Goal: Task Accomplishment & Management: Manage account settings

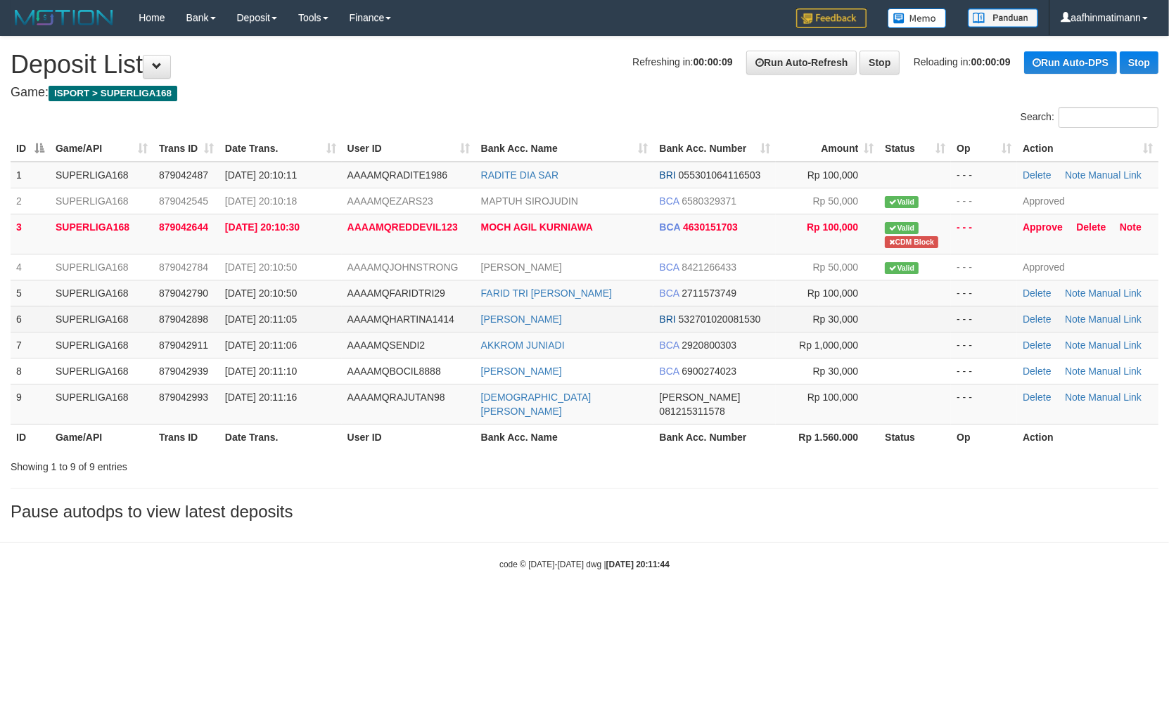
click at [361, 314] on span "AAAAMQHARTINA1414" at bounding box center [400, 319] width 107 height 11
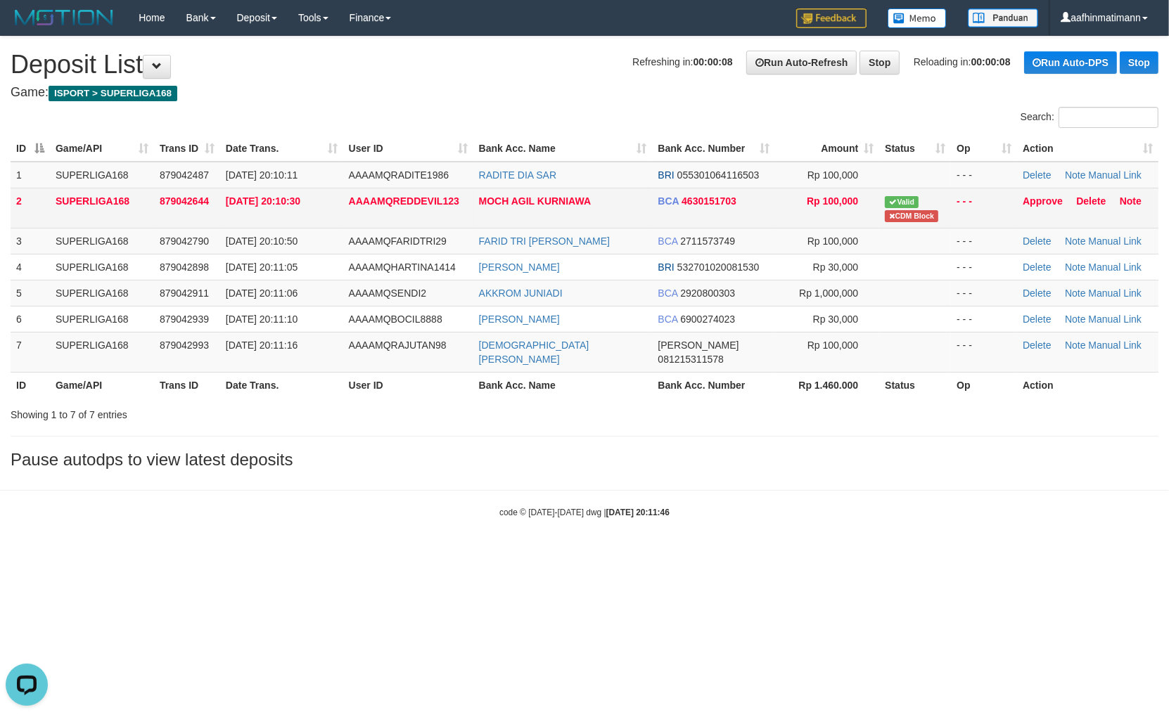
click at [532, 192] on td "MOCH AGIL KURNIAWA" at bounding box center [562, 208] width 179 height 40
click at [1035, 204] on link "Approve" at bounding box center [1042, 200] width 40 height 11
click at [326, 216] on td "30/09/2025 20:10:30" at bounding box center [281, 208] width 123 height 40
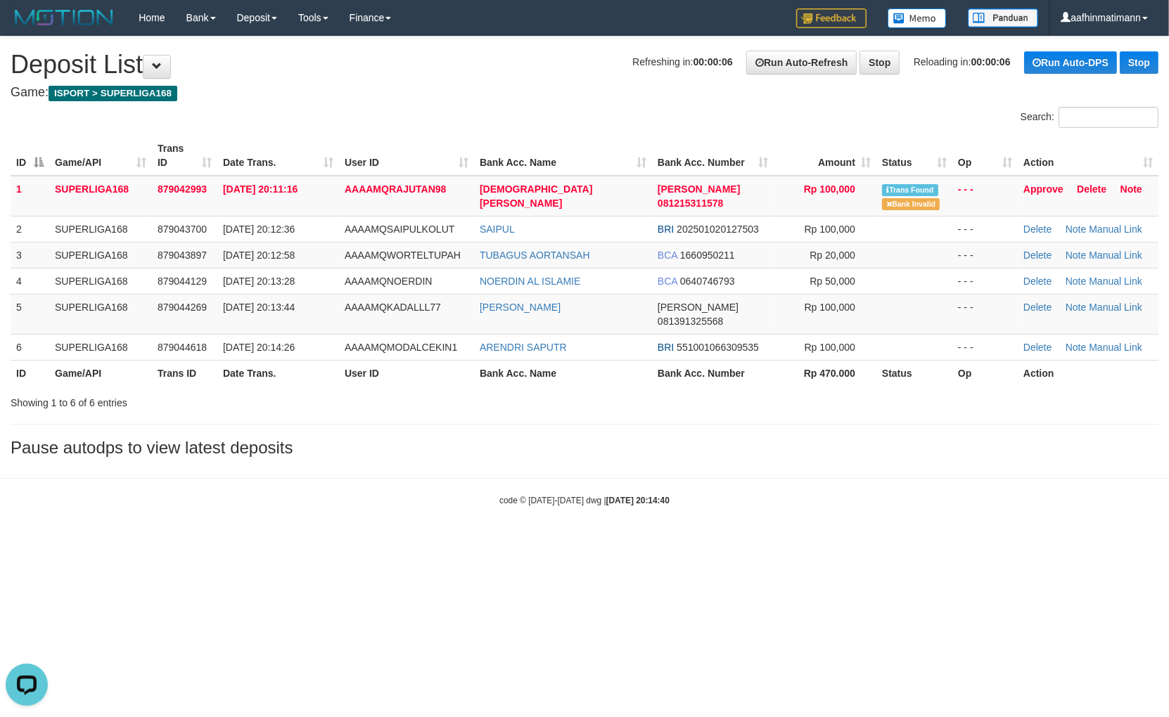
click at [447, 402] on div "**********" at bounding box center [584, 250] width 1169 height 427
click at [450, 403] on div "**********" at bounding box center [584, 250] width 1169 height 427
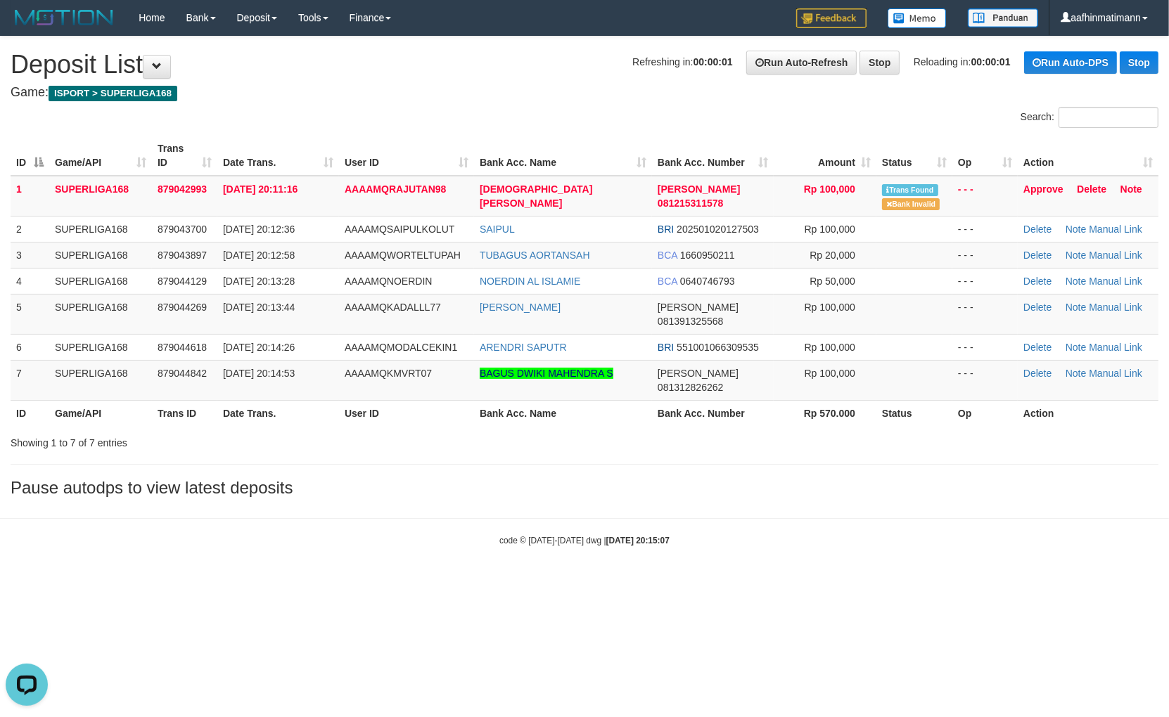
click at [804, 424] on div "**********" at bounding box center [584, 271] width 1169 height 468
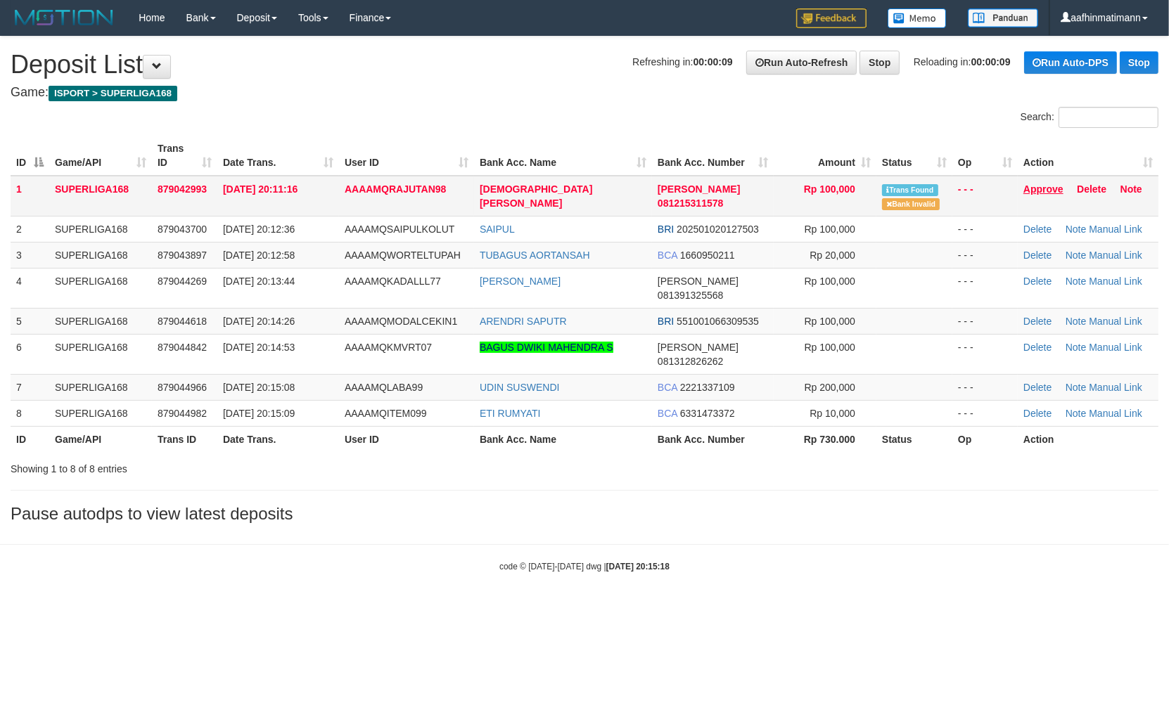
click at [1031, 193] on td "Approve [GEOGRAPHIC_DATA] Note" at bounding box center [1087, 196] width 141 height 41
click at [1029, 191] on link "Approve" at bounding box center [1043, 189] width 40 height 11
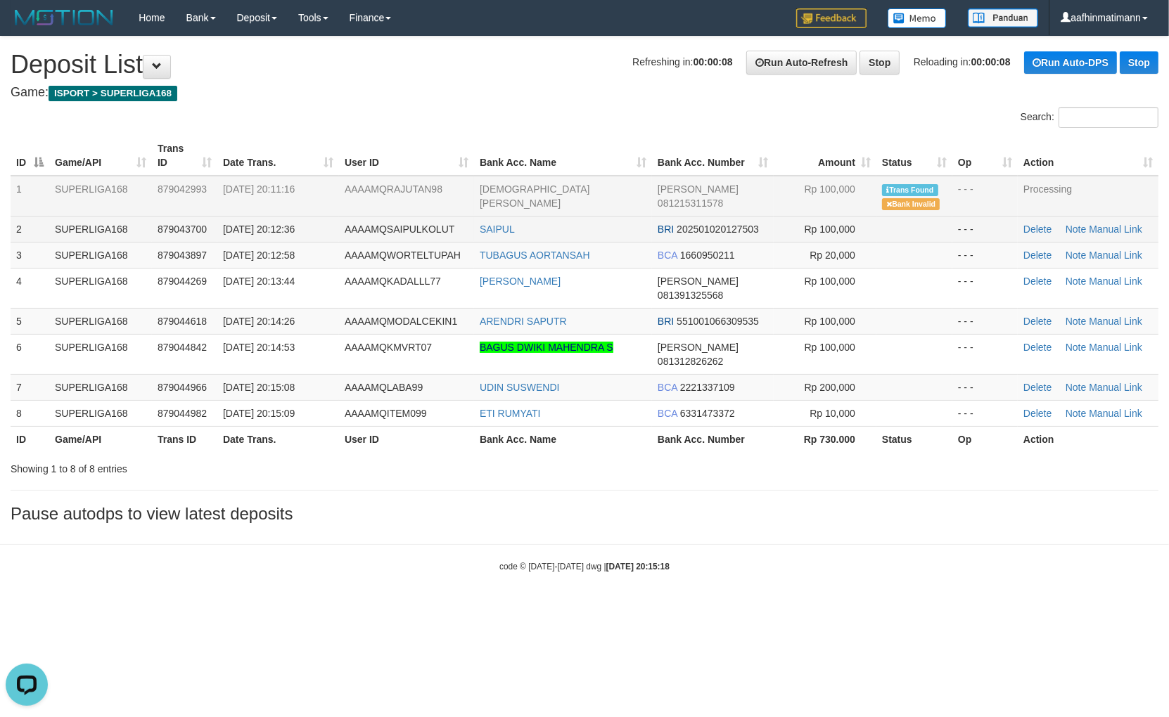
click at [395, 232] on span "AAAAMQSAIPULKOLUT" at bounding box center [400, 229] width 110 height 11
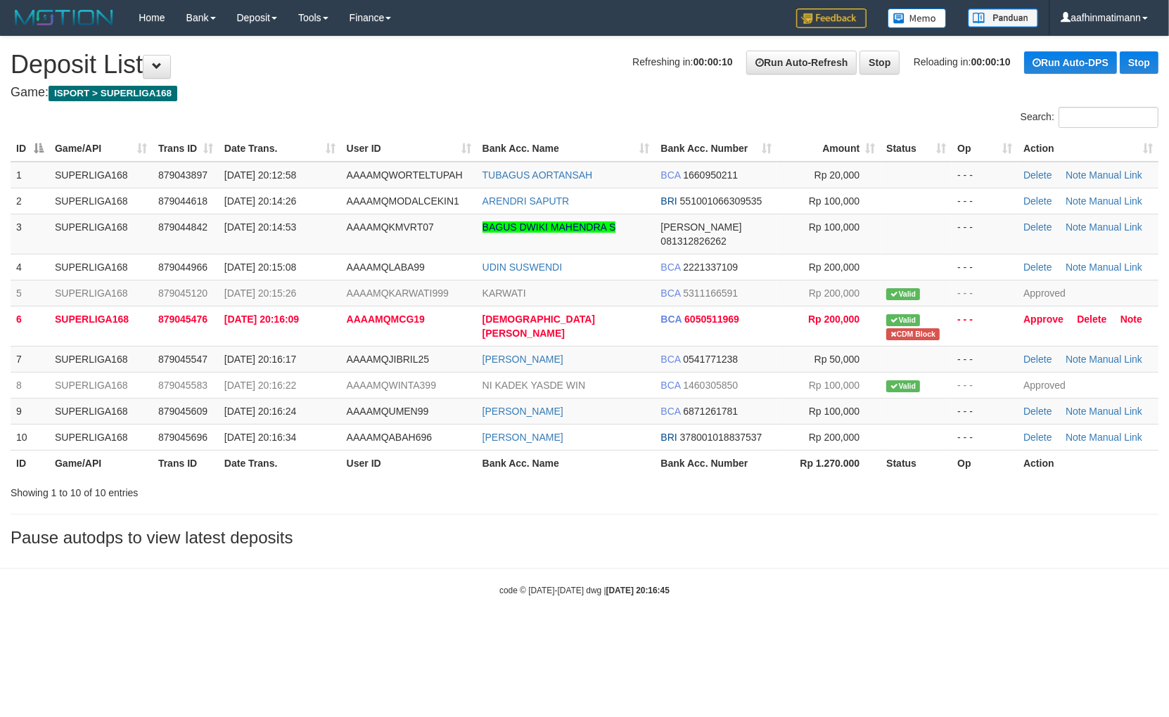
drag, startPoint x: 673, startPoint y: 528, endPoint x: 743, endPoint y: 468, distance: 92.7
click at [675, 529] on h3 "Pause autodps to view latest deposits" at bounding box center [584, 538] width 1147 height 18
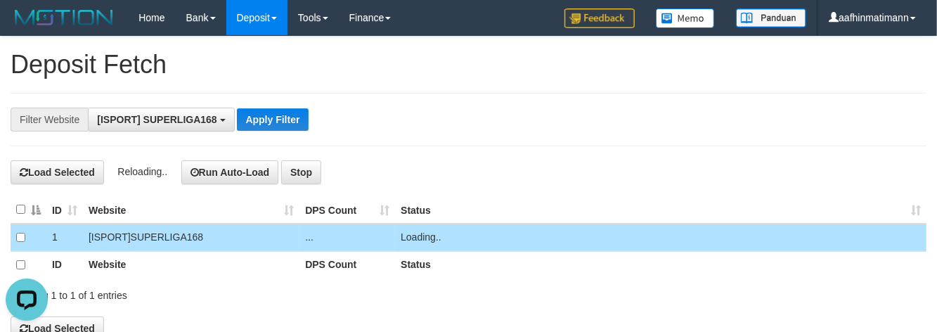
scroll to position [12, 0]
drag, startPoint x: 368, startPoint y: 256, endPoint x: 376, endPoint y: 288, distance: 33.4
click at [376, 285] on div "ID Website DPS Count Status 1 [ISPORT] SUPERLIGA168 7 Load OK ID Website DPS Co…" at bounding box center [469, 246] width 916 height 111
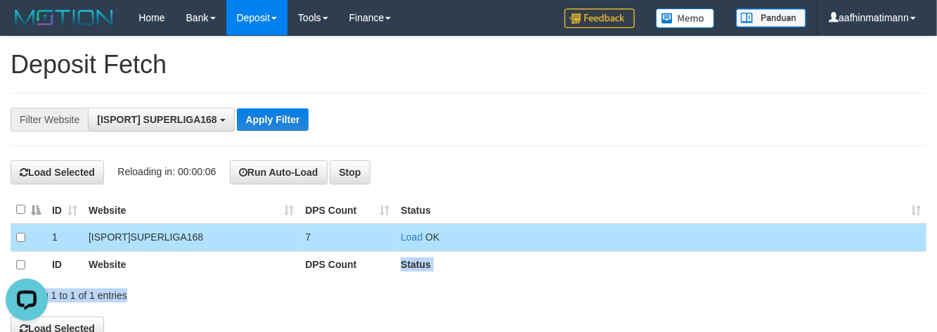
click at [366, 297] on div "Showing 1 to 1 of 1 entries" at bounding box center [195, 293] width 369 height 20
click at [366, 292] on div "Showing 1 to 1 of 1 entries" at bounding box center [195, 293] width 369 height 20
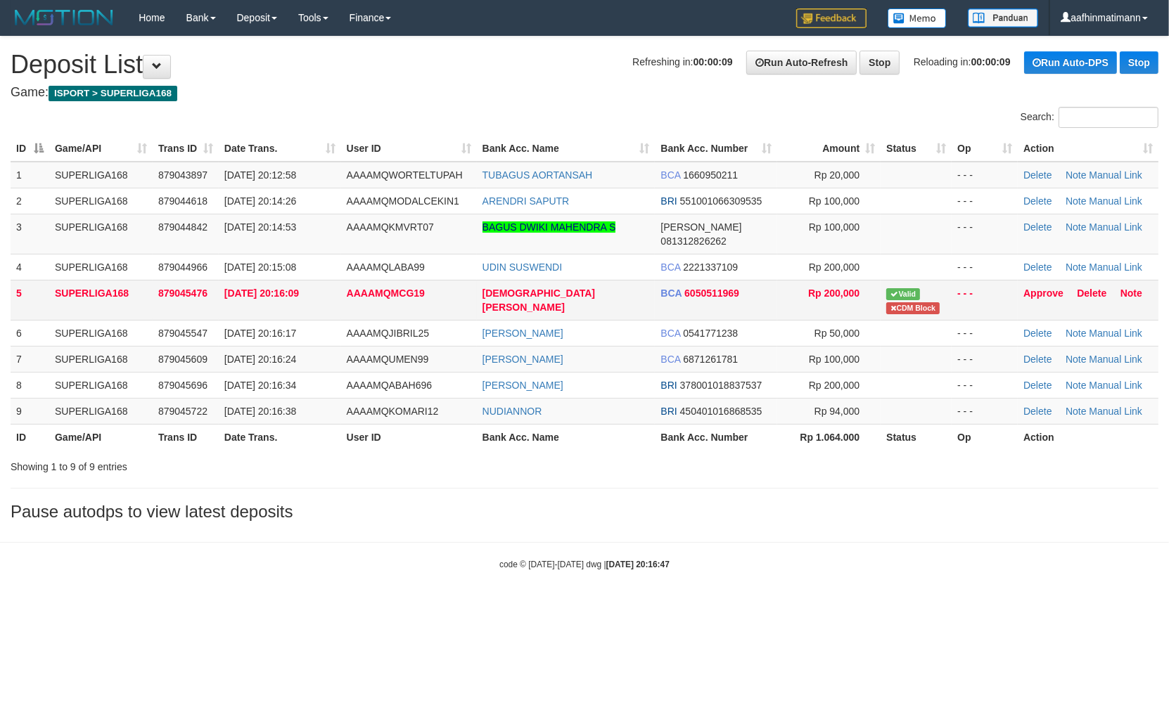
click at [1022, 280] on td "Approve Delete Note" at bounding box center [1087, 300] width 141 height 40
drag, startPoint x: 1024, startPoint y: 278, endPoint x: 645, endPoint y: 163, distance: 395.9
click at [1025, 288] on link "Approve" at bounding box center [1043, 293] width 40 height 11
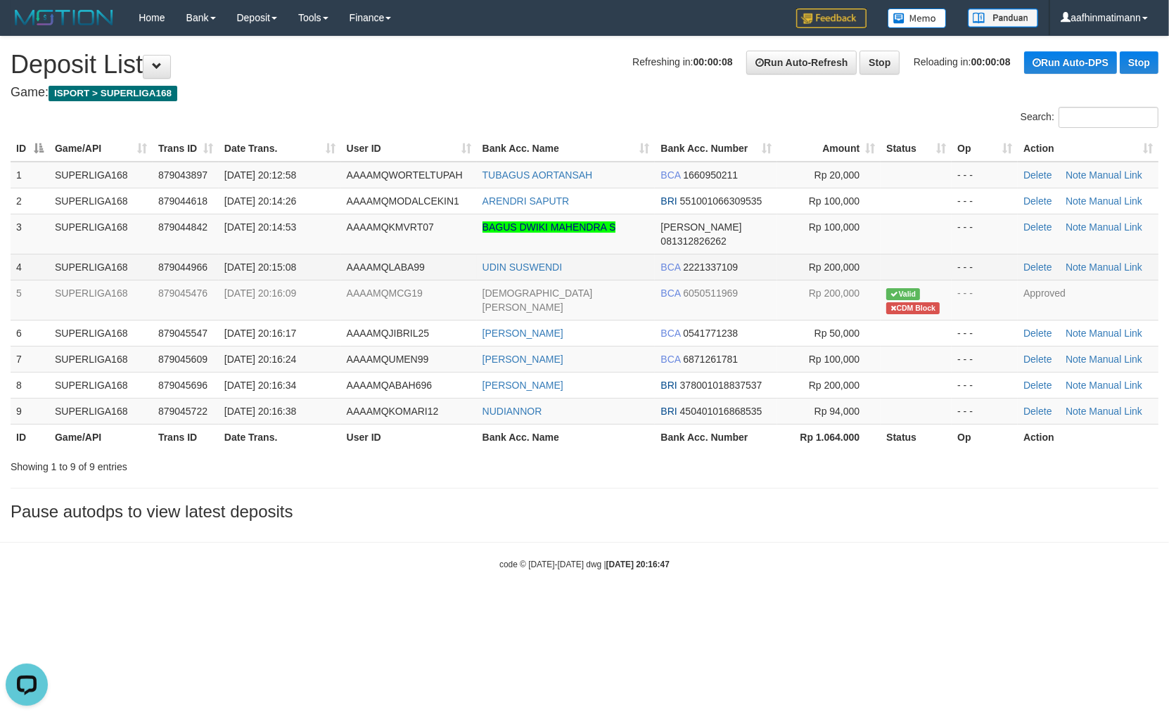
click at [249, 262] on td "30/09/2025 20:15:08" at bounding box center [280, 267] width 122 height 26
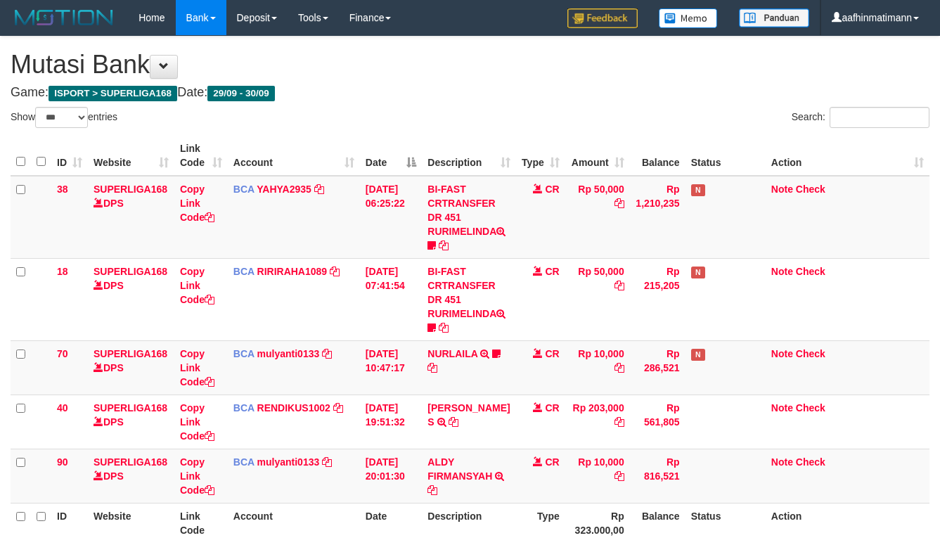
select select "***"
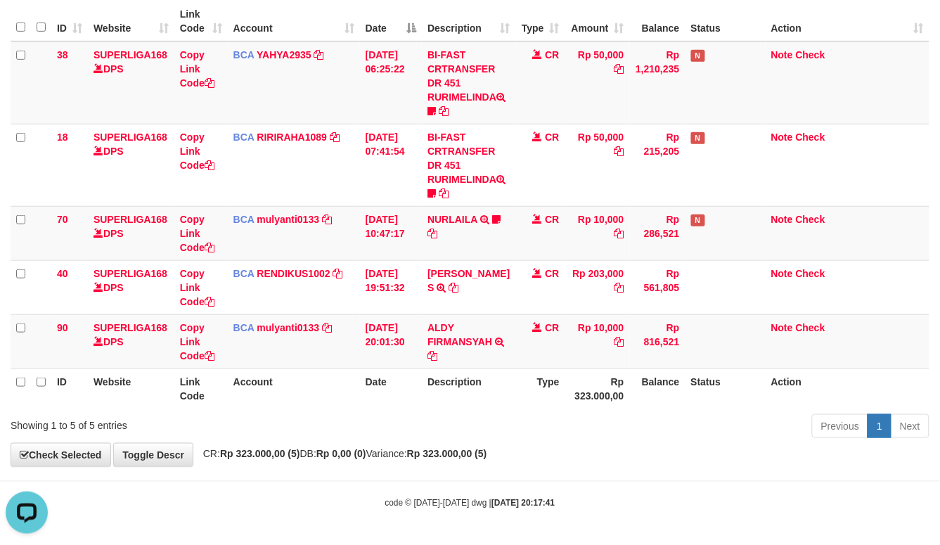
drag, startPoint x: 314, startPoint y: 300, endPoint x: 791, endPoint y: 371, distance: 482.6
click at [321, 297] on td "BCA RENDIKUS1002 DPS RENDI KUSTANDAR mutasi_20250930_4785 | 40 mutasi_20250930_…" at bounding box center [294, 287] width 132 height 54
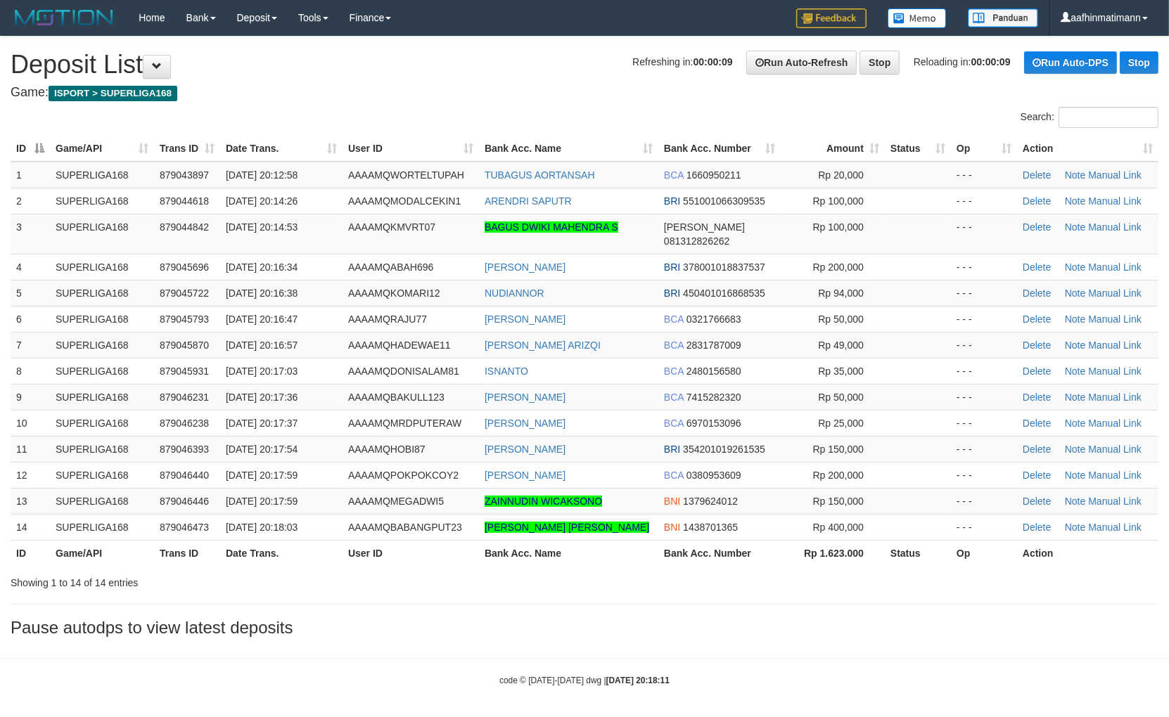
drag, startPoint x: 0, startPoint y: 0, endPoint x: 610, endPoint y: 85, distance: 615.5
drag, startPoint x: 756, startPoint y: 162, endPoint x: 749, endPoint y: 162, distance: 7.1
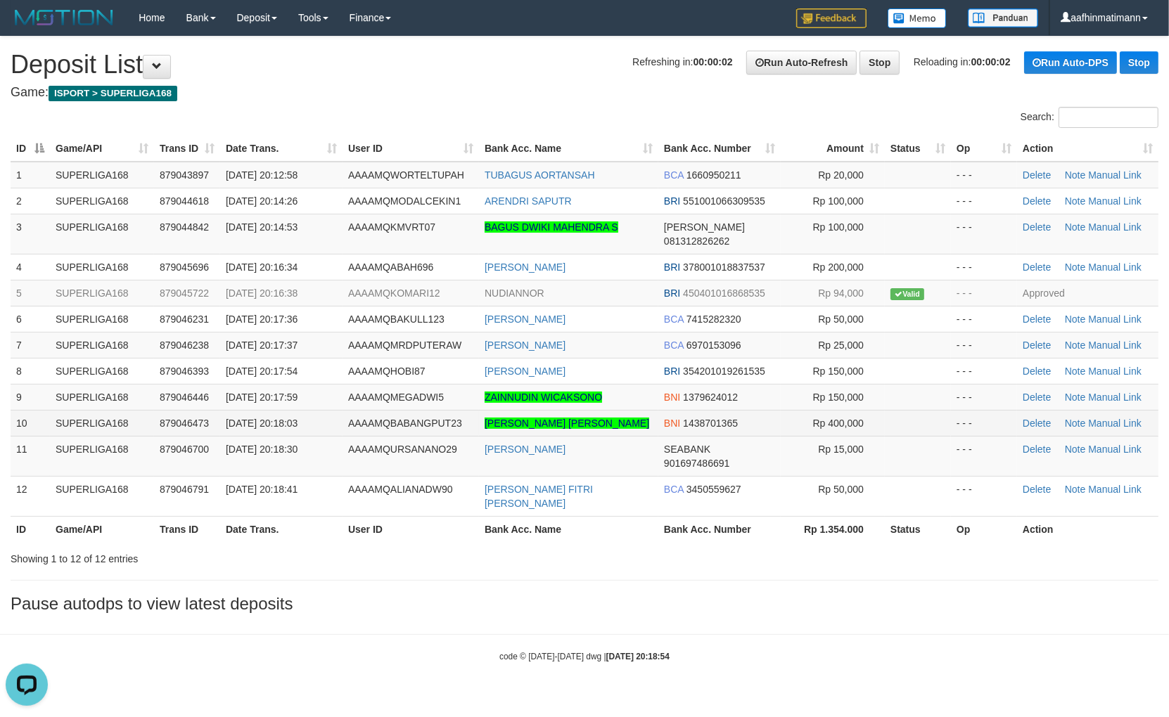
click at [392, 418] on span "AAAAMQBABANGPUT23" at bounding box center [405, 423] width 114 height 11
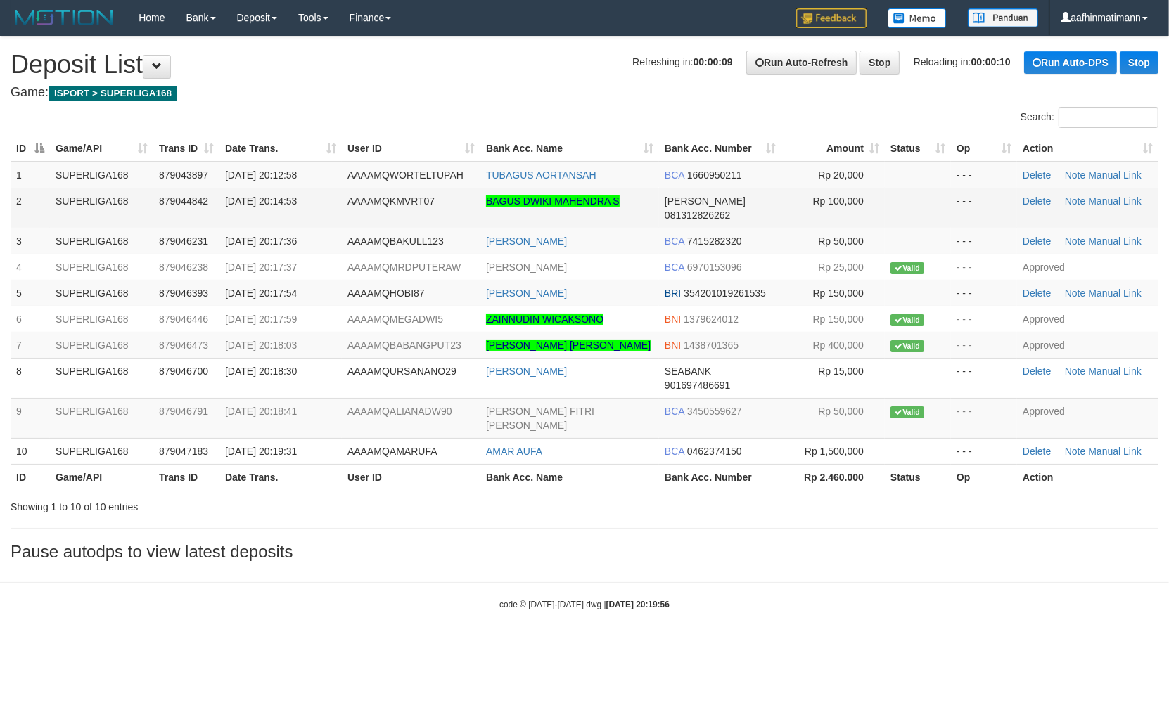
click at [657, 197] on td "BAGUS DWIKI MAHENDRA S" at bounding box center [569, 208] width 179 height 40
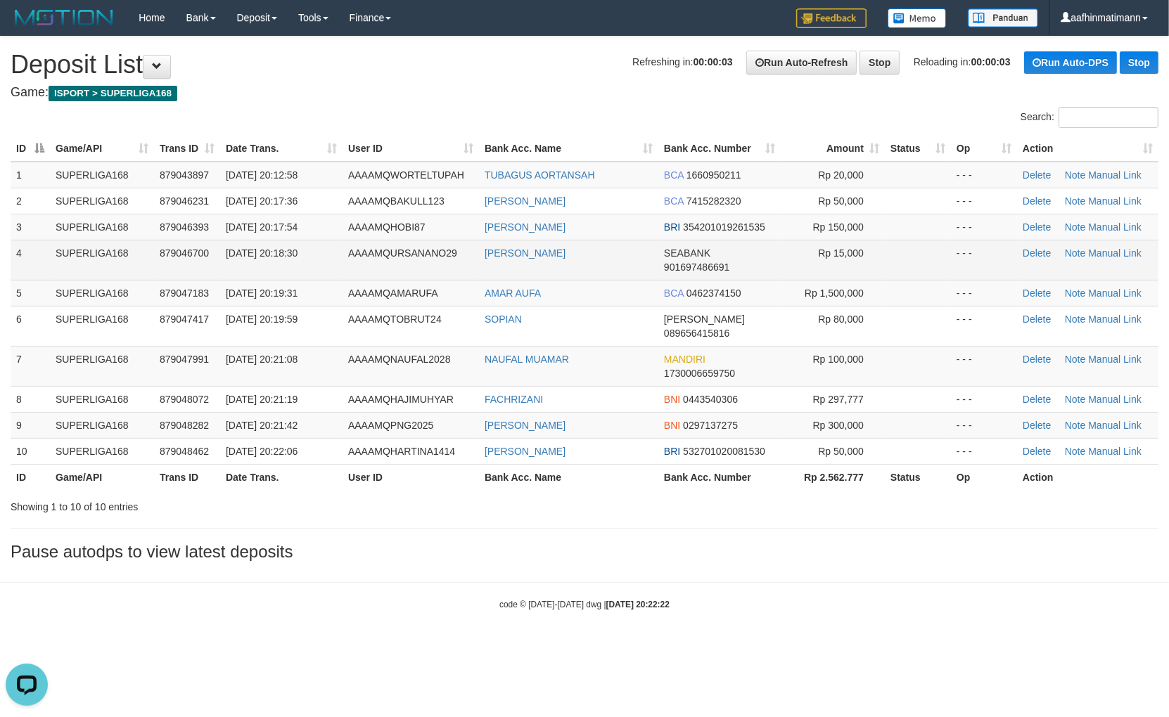
click at [361, 265] on td "AAAAMQURSANANO29" at bounding box center [410, 260] width 136 height 40
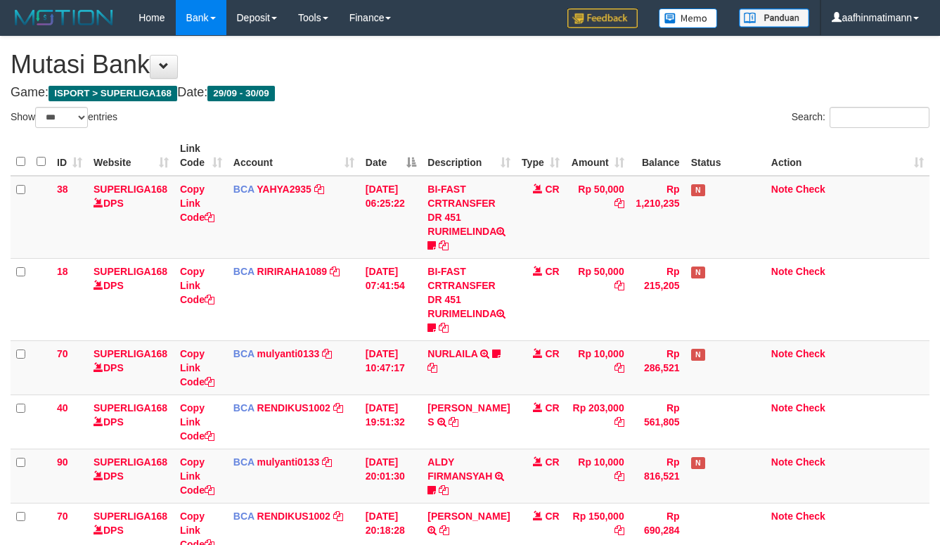
select select "***"
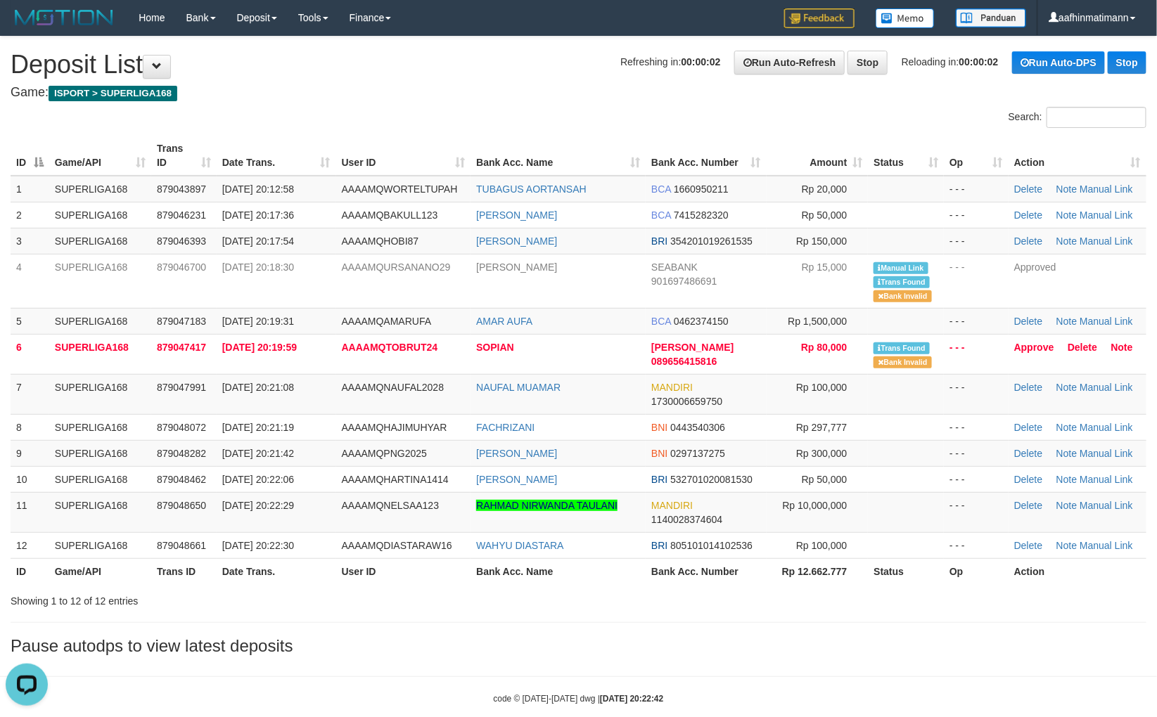
click at [648, 129] on div "Search:" at bounding box center [868, 119] width 558 height 25
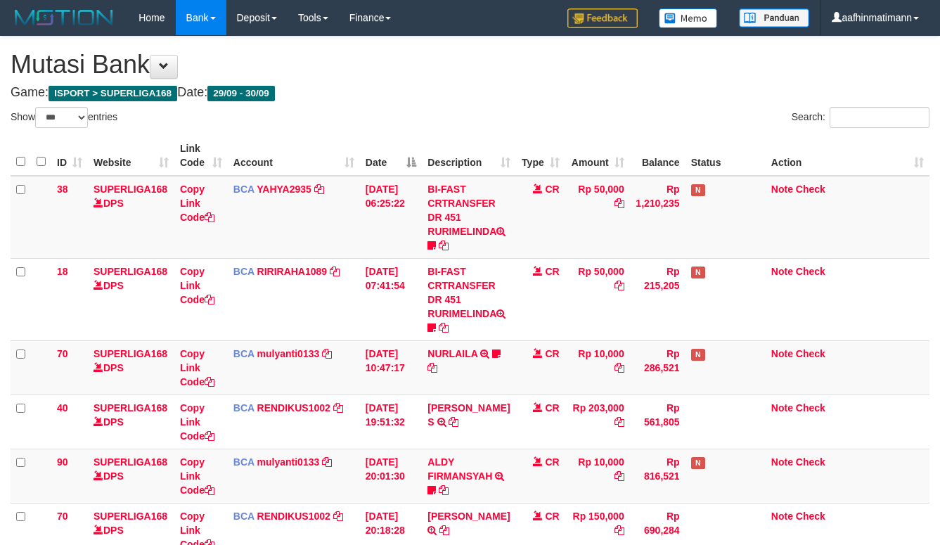
select select "***"
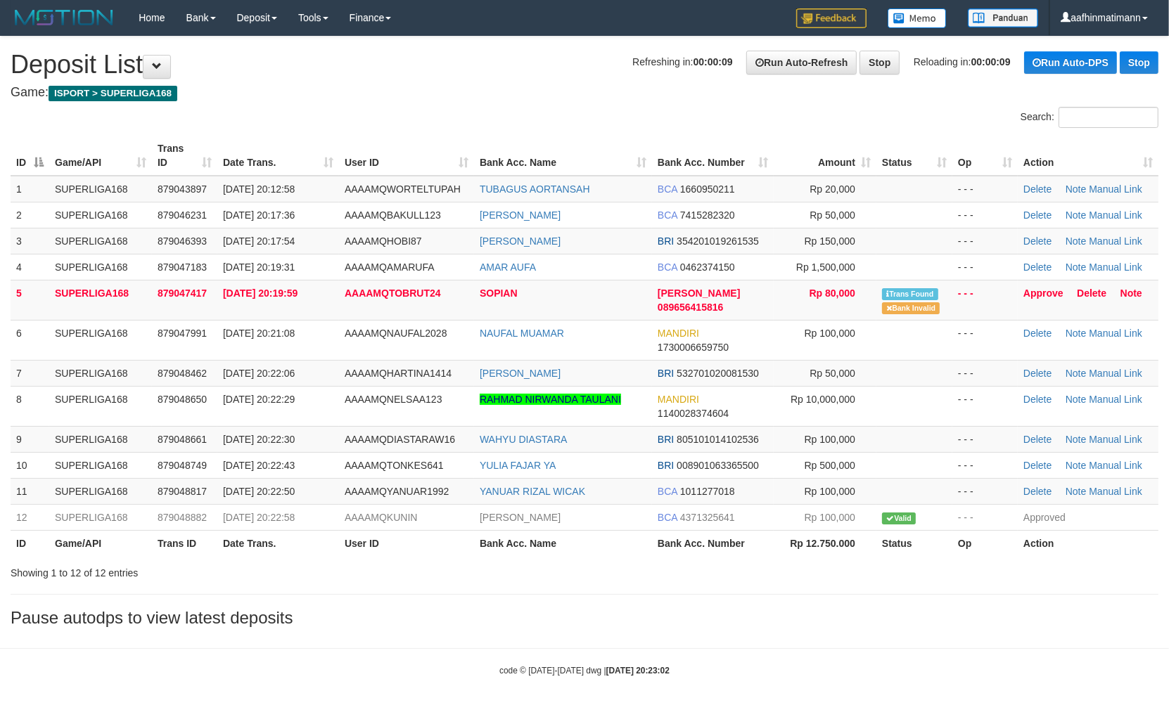
click at [501, 100] on div "**********" at bounding box center [584, 336] width 1169 height 598
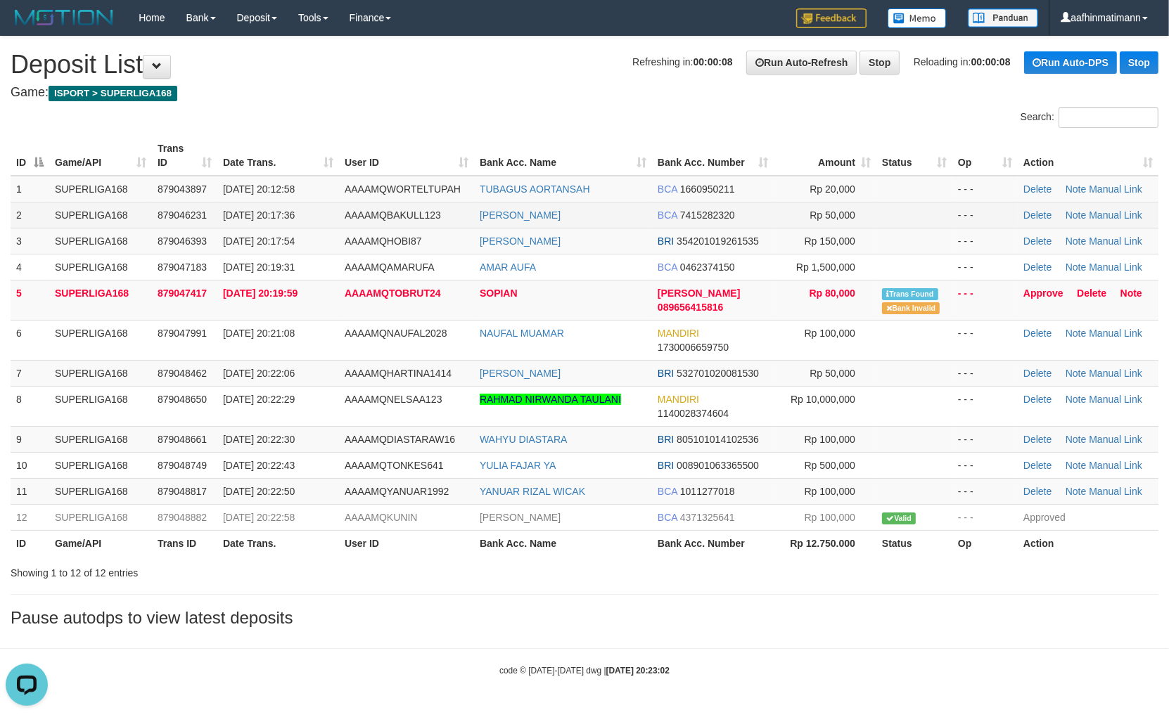
click at [368, 204] on td "AAAAMQBAKULL123" at bounding box center [406, 215] width 135 height 26
click at [612, 122] on div "Search:" at bounding box center [876, 119] width 563 height 25
click at [290, 360] on td "[DATE] 20:22:06" at bounding box center [278, 373] width 122 height 26
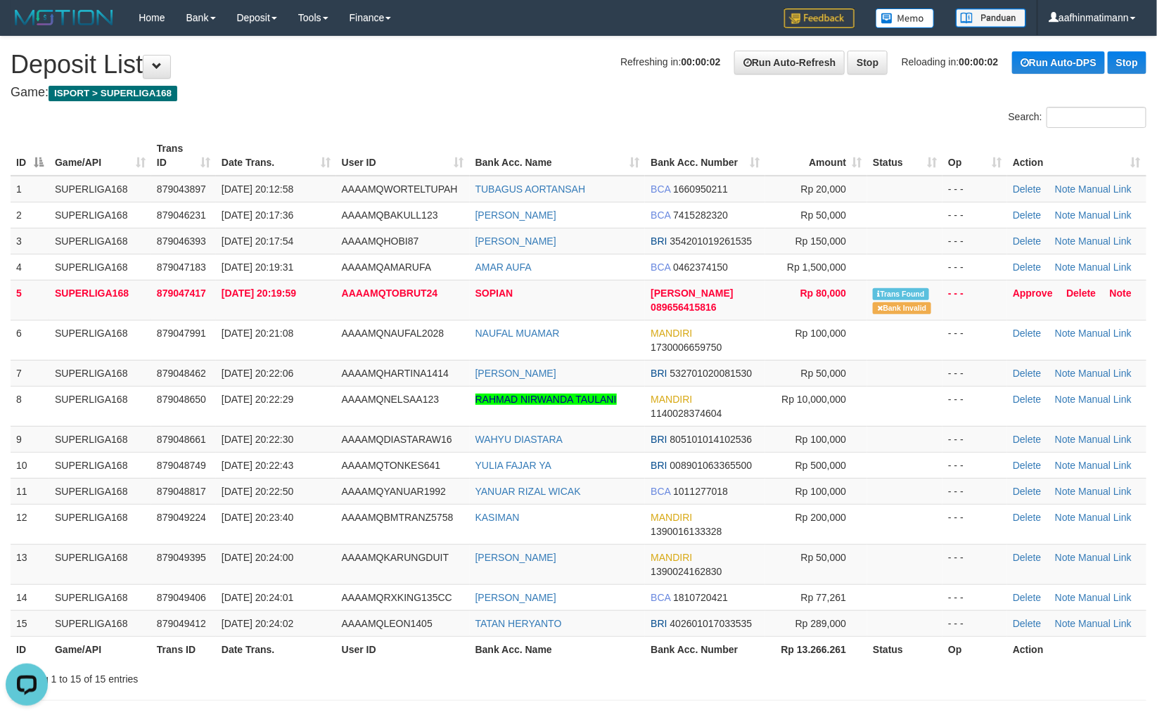
drag, startPoint x: 671, startPoint y: 58, endPoint x: 666, endPoint y: 67, distance: 9.8
click at [681, 59] on strong "00:00:02" at bounding box center [700, 61] width 39 height 11
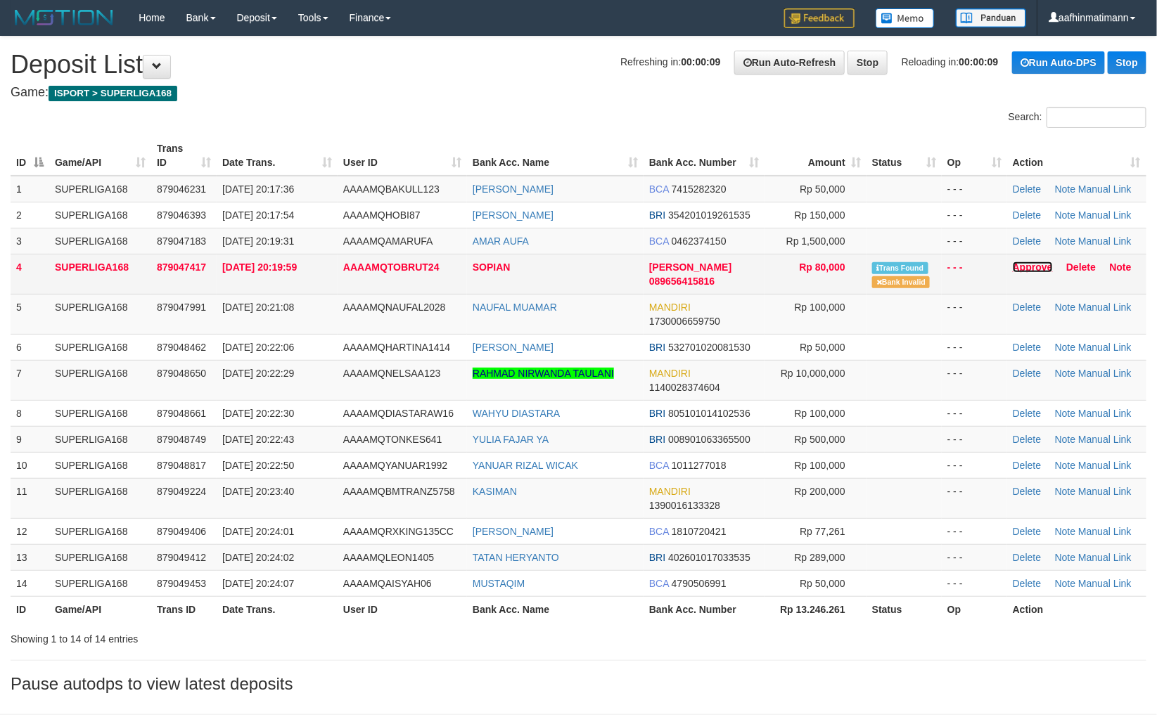
click at [1034, 264] on link "Approve" at bounding box center [1032, 267] width 40 height 11
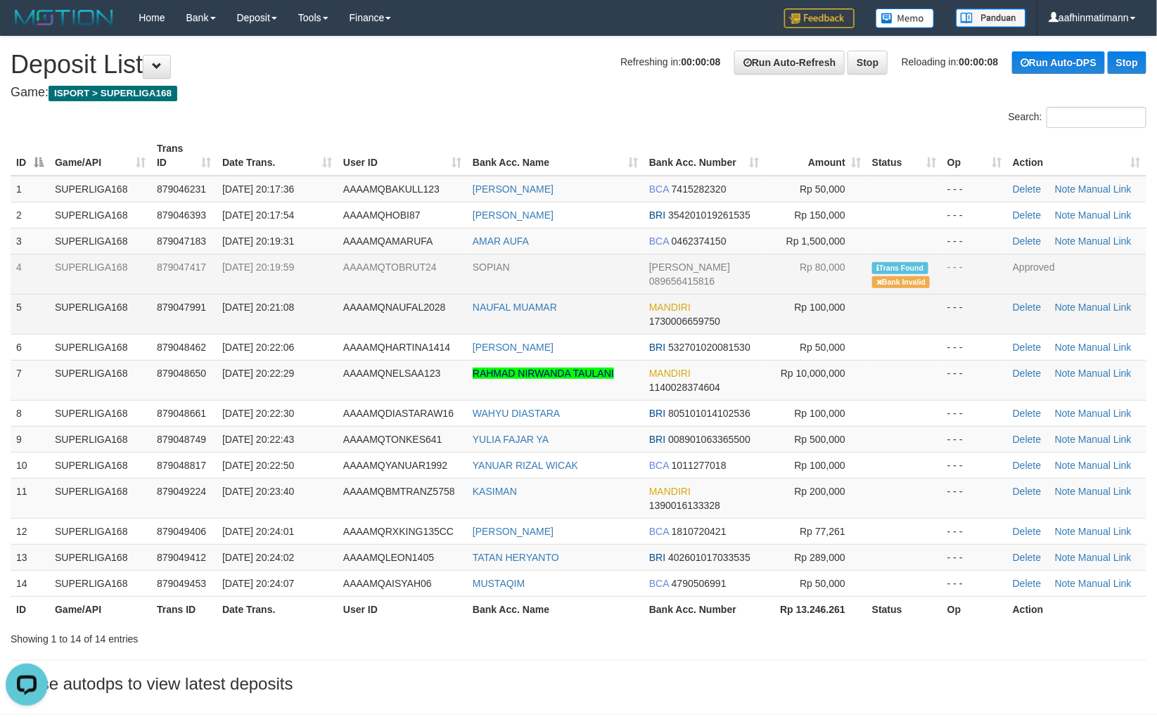
click at [294, 304] on span "[DATE] 20:21:08" at bounding box center [258, 307] width 72 height 11
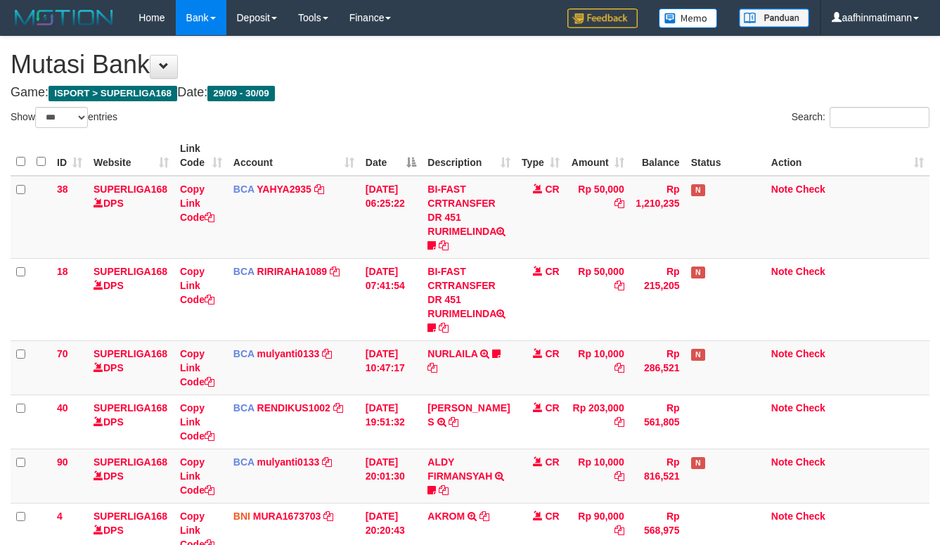
select select "***"
click at [477, 174] on table "ID Website Link Code Account Date Description Type Amount Balance Status Action…" at bounding box center [470, 421] width 919 height 570
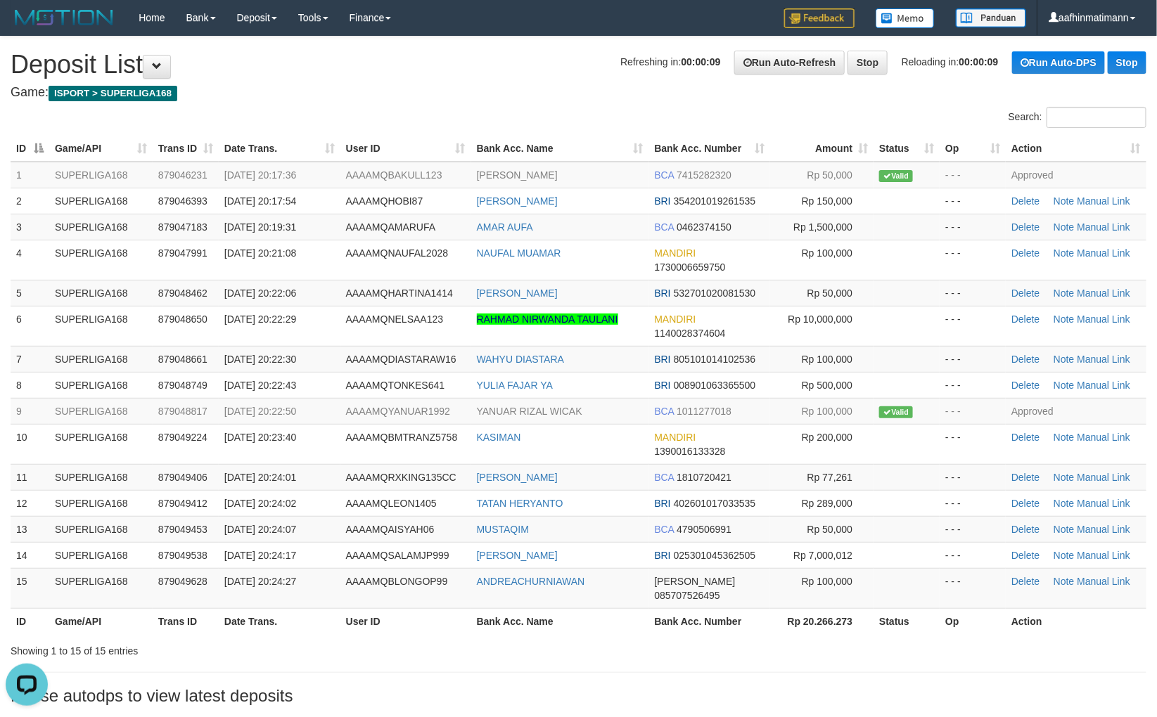
click at [525, 91] on h4 "Game: ISPORT > SUPERLIGA168" at bounding box center [578, 93] width 1135 height 14
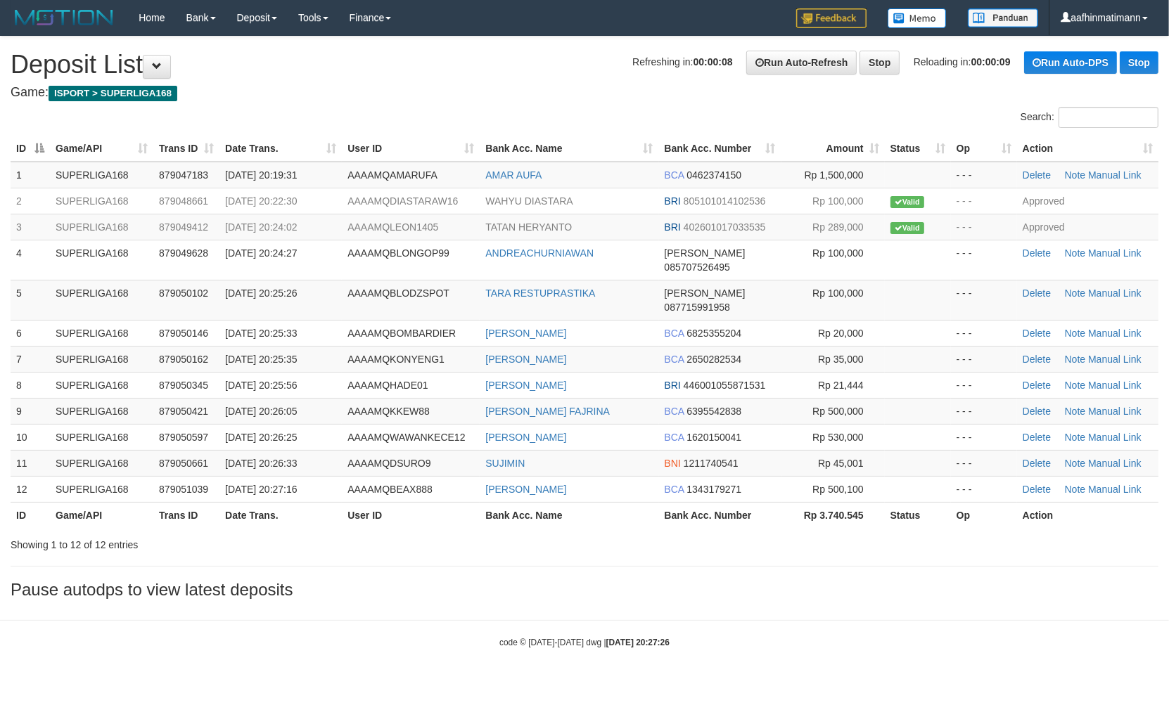
click at [263, 122] on div "Search:" at bounding box center [584, 119] width 1169 height 25
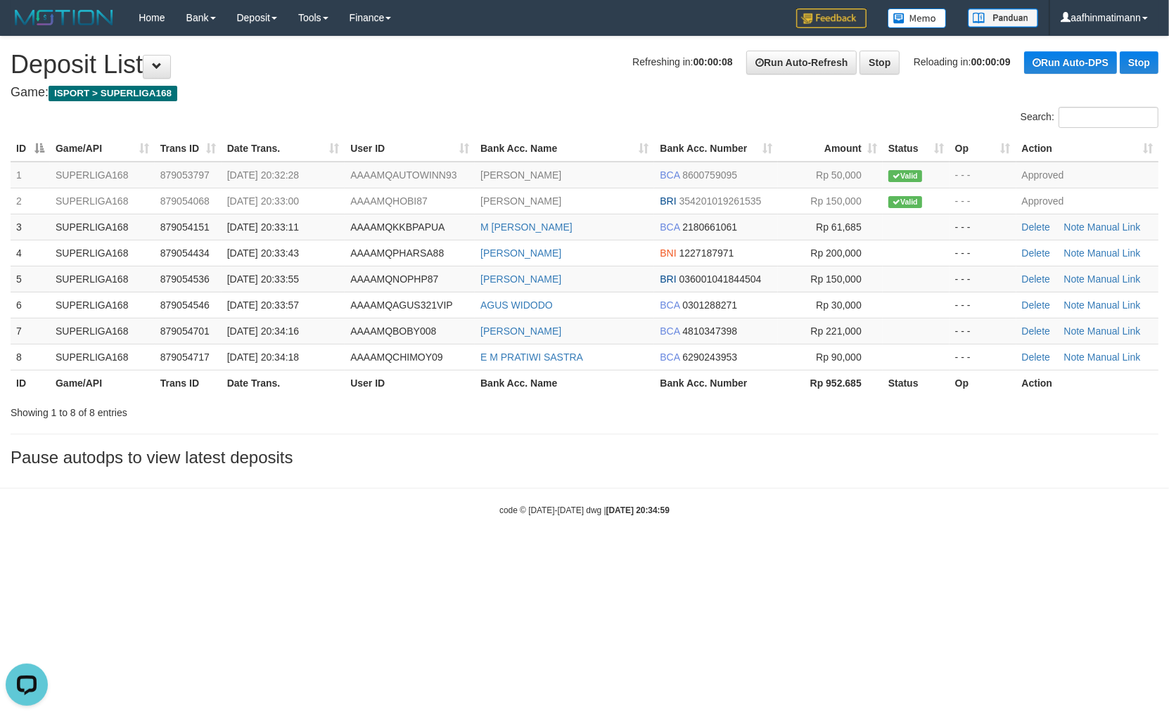
drag, startPoint x: 490, startPoint y: 48, endPoint x: 501, endPoint y: 54, distance: 12.3
click at [491, 48] on div "**********" at bounding box center [584, 255] width 1169 height 437
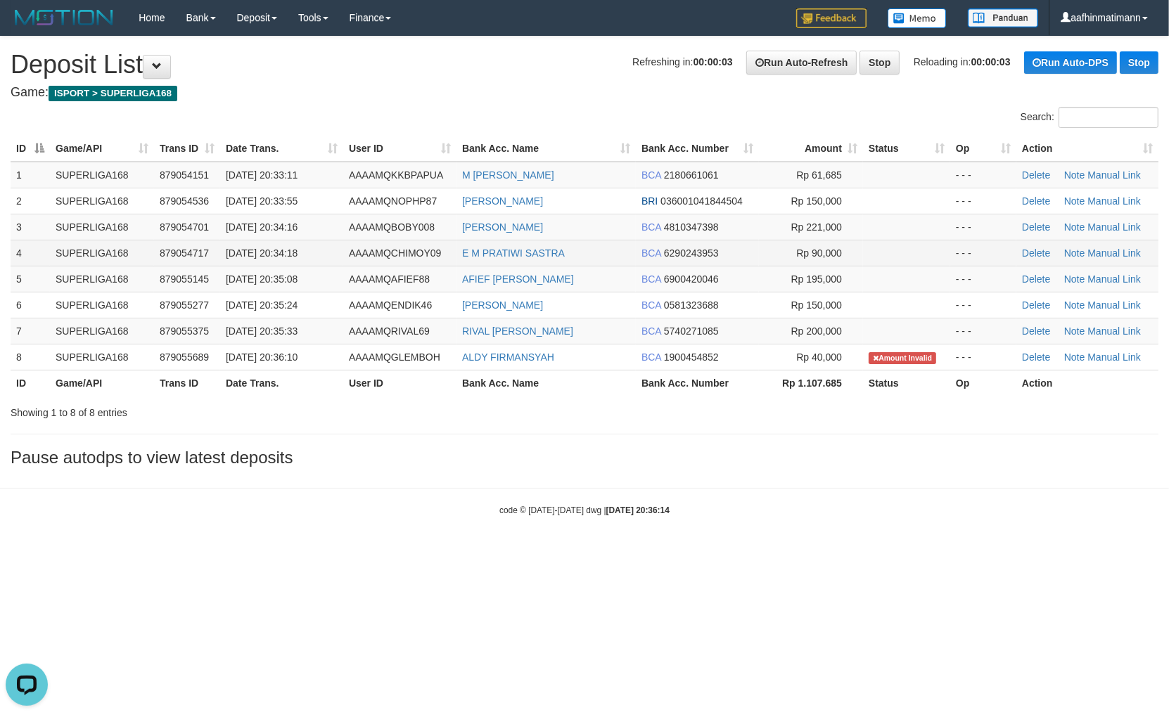
click at [297, 254] on span "[DATE] 20:34:18" at bounding box center [262, 252] width 72 height 11
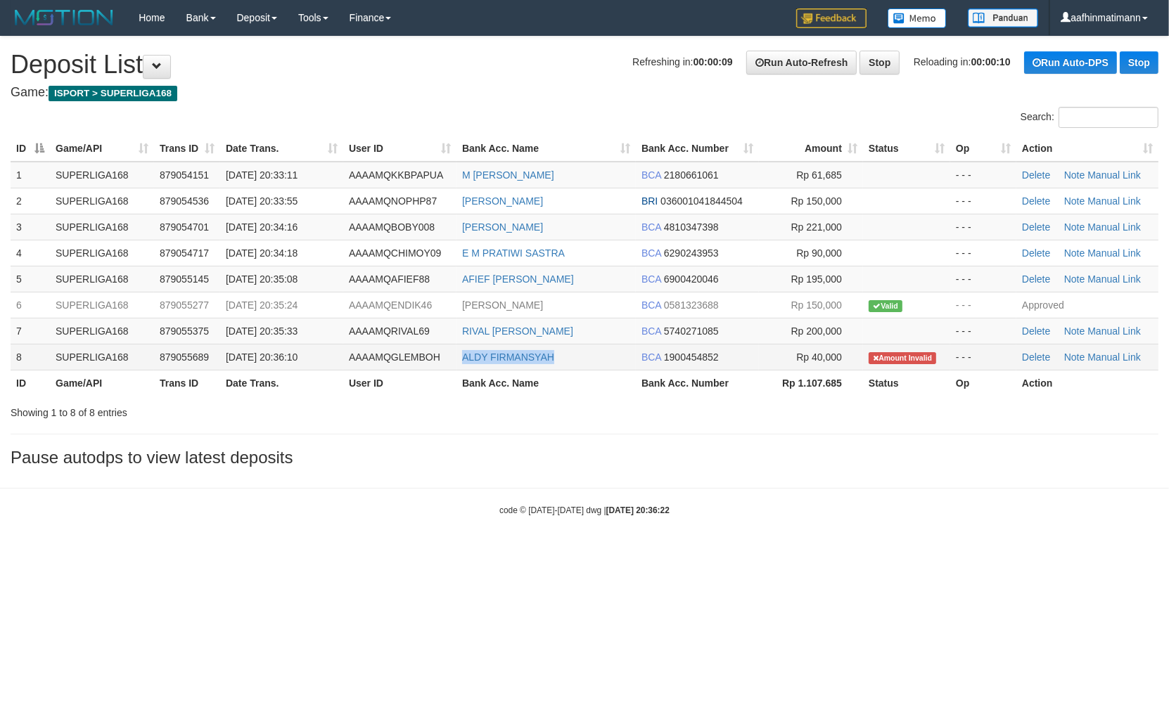
copy tr "ALDY FIRMANSYAH"
drag, startPoint x: 510, startPoint y: 353, endPoint x: 517, endPoint y: 384, distance: 31.7
click at [570, 354] on tr "8 SUPERLIGA168 879055689 [DATE] 20:36:10 AAAAMQGLEMBOH ALDY FIRMANSYAH BCA 1900…" at bounding box center [584, 357] width 1147 height 26
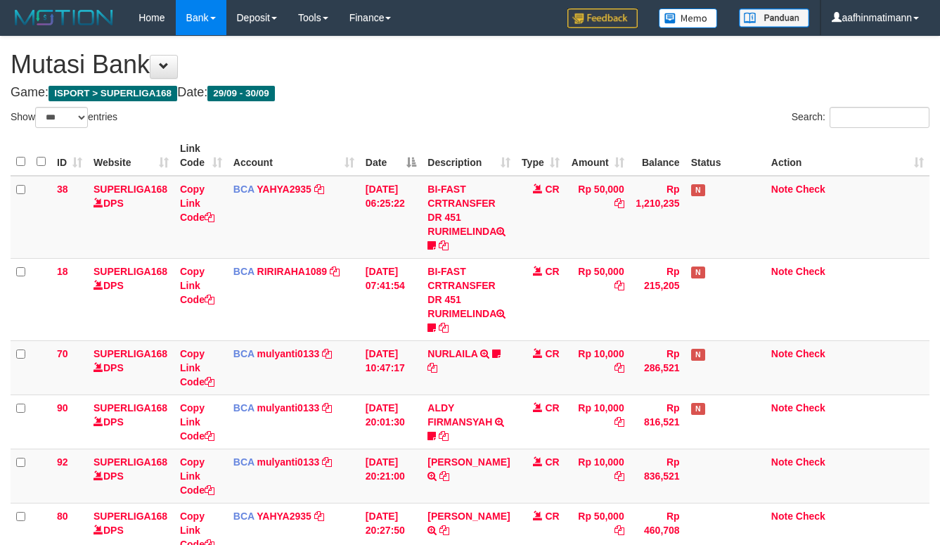
select select "***"
click at [394, 156] on th "Date" at bounding box center [391, 156] width 62 height 40
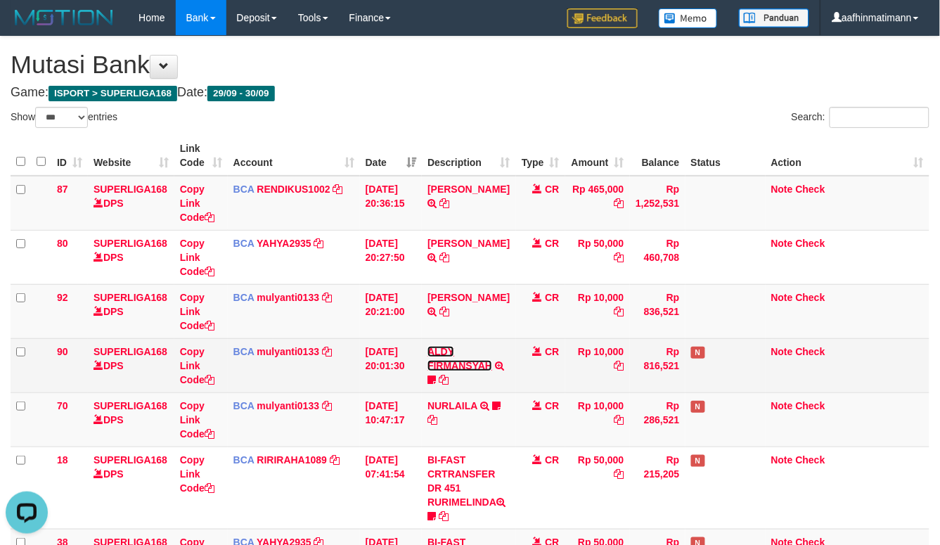
click at [433, 368] on link "ALDY FIRMANSYAH" at bounding box center [459, 358] width 65 height 25
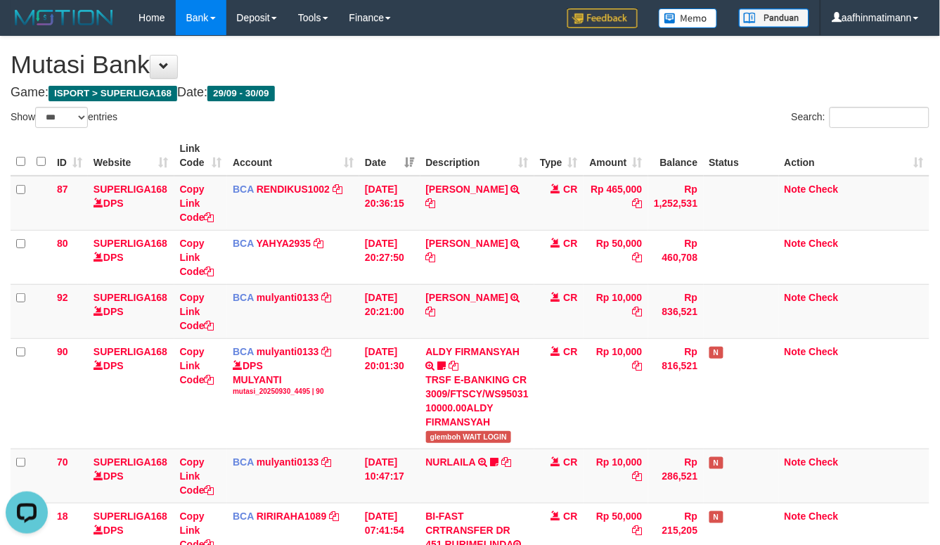
click at [568, 122] on div "Search:" at bounding box center [705, 119] width 449 height 25
click at [551, 124] on div "Search:" at bounding box center [705, 119] width 449 height 25
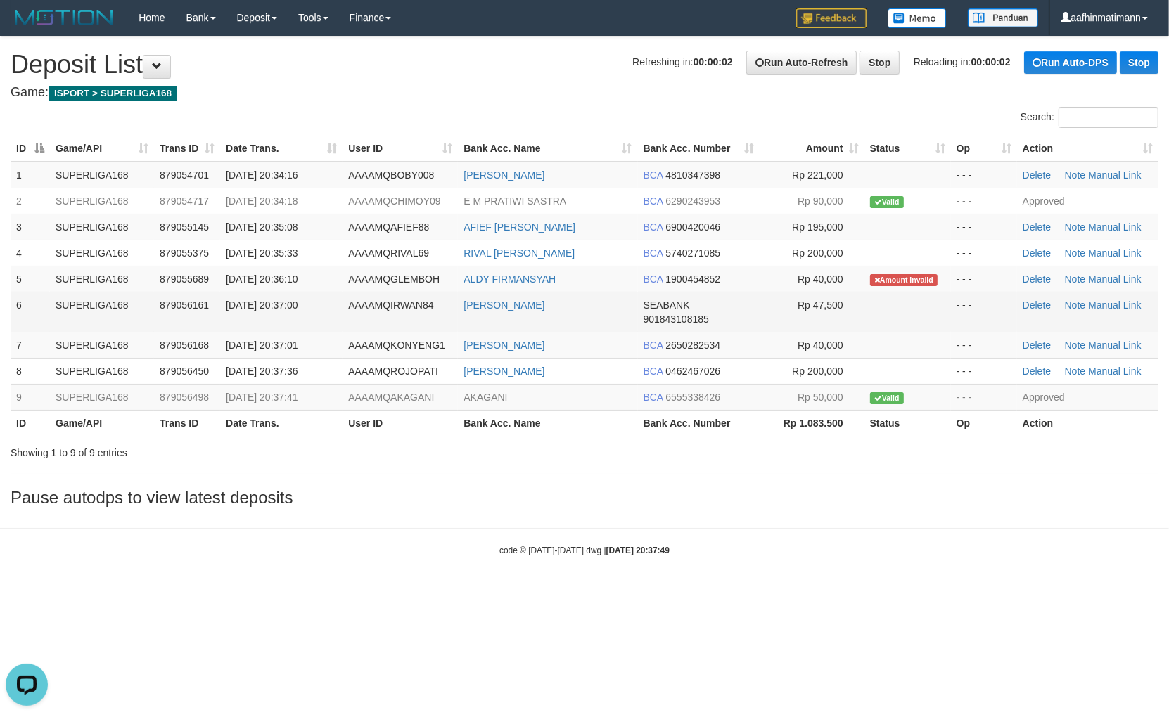
click at [671, 302] on span "SEABANK" at bounding box center [666, 305] width 46 height 11
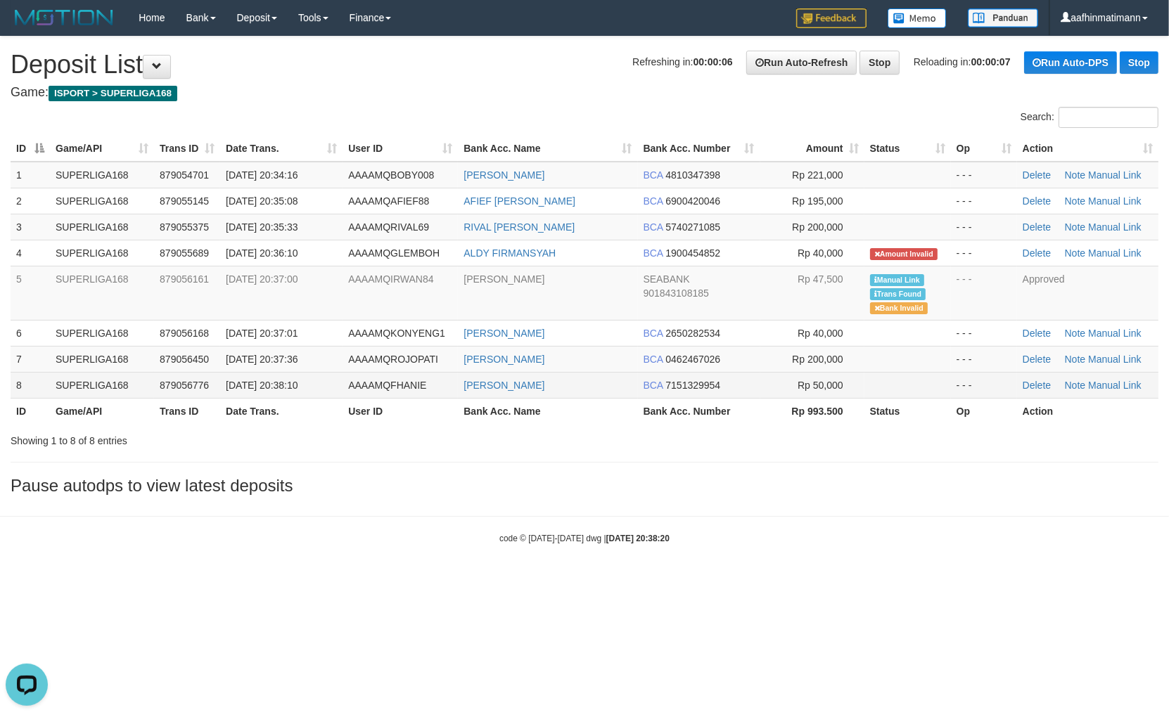
click at [816, 384] on span "Rp 50,000" at bounding box center [820, 385] width 46 height 11
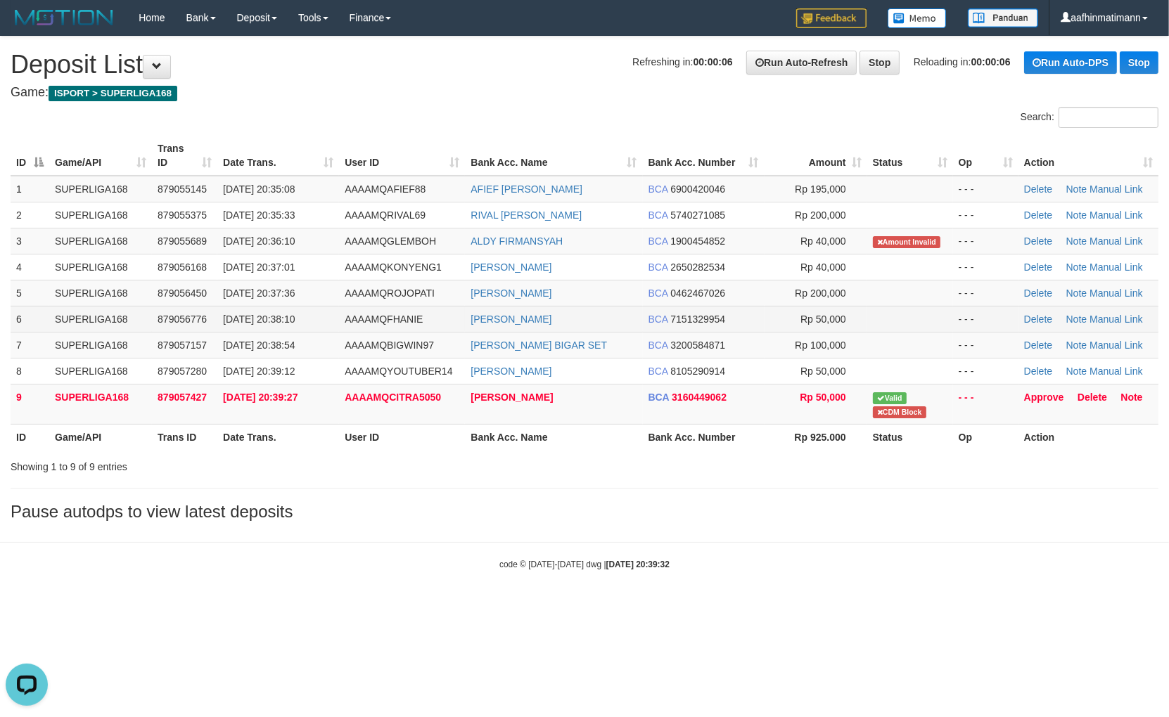
click at [452, 308] on td "AAAAMQFHANIE" at bounding box center [402, 319] width 126 height 26
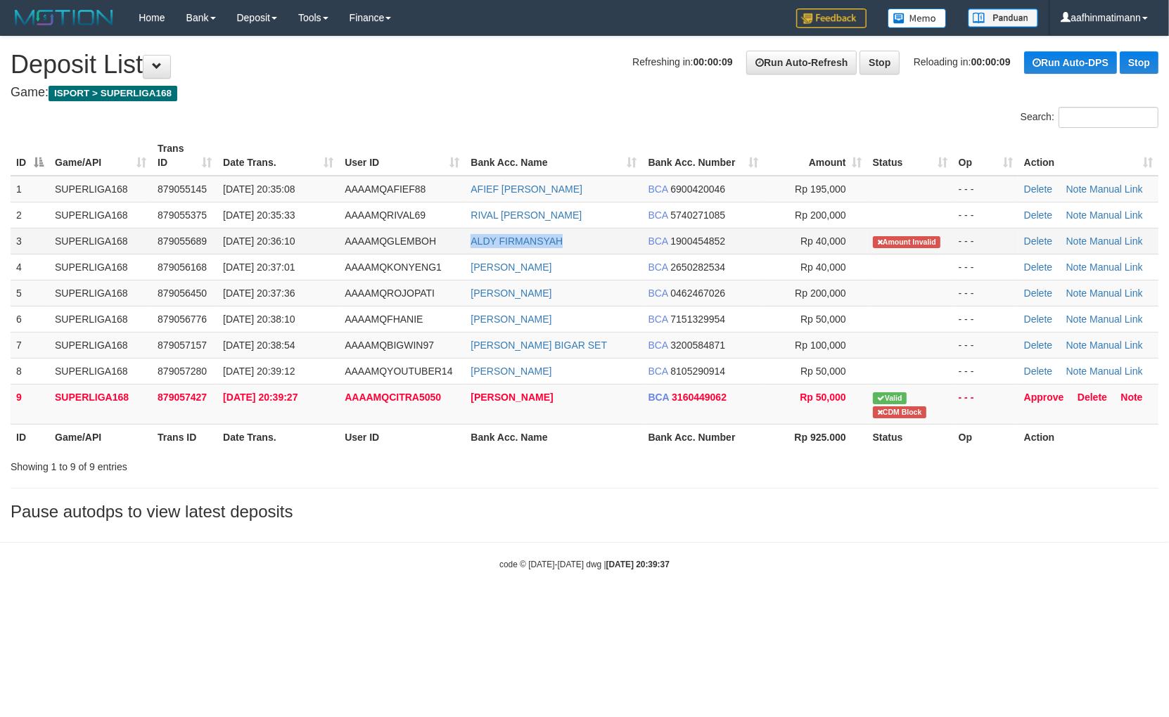
drag, startPoint x: 488, startPoint y: 243, endPoint x: 591, endPoint y: 237, distance: 103.5
click at [591, 237] on td "ALDY FIRMANSYAH" at bounding box center [553, 241] width 177 height 26
copy link "ALDY FIRMANSYAH"
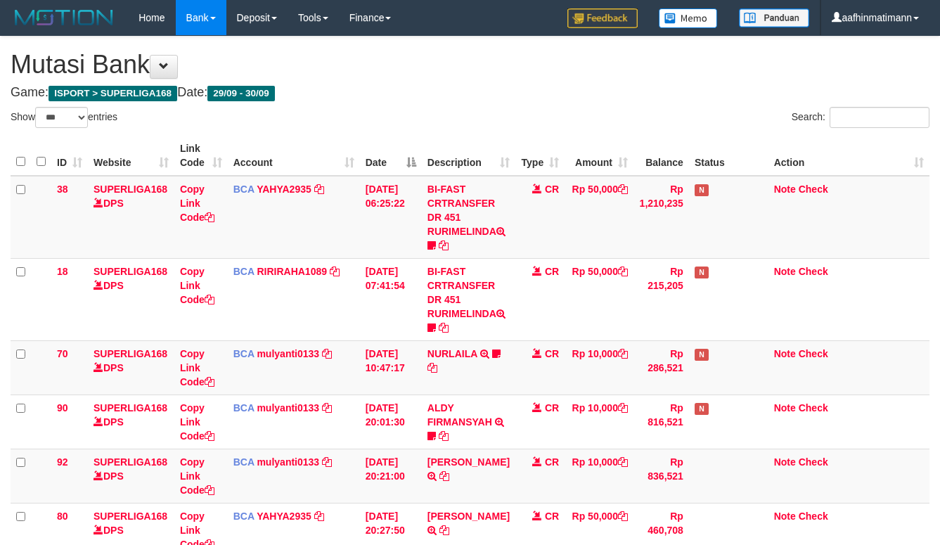
select select "***"
click at [603, 194] on td "Rp 50,000" at bounding box center [599, 217] width 69 height 83
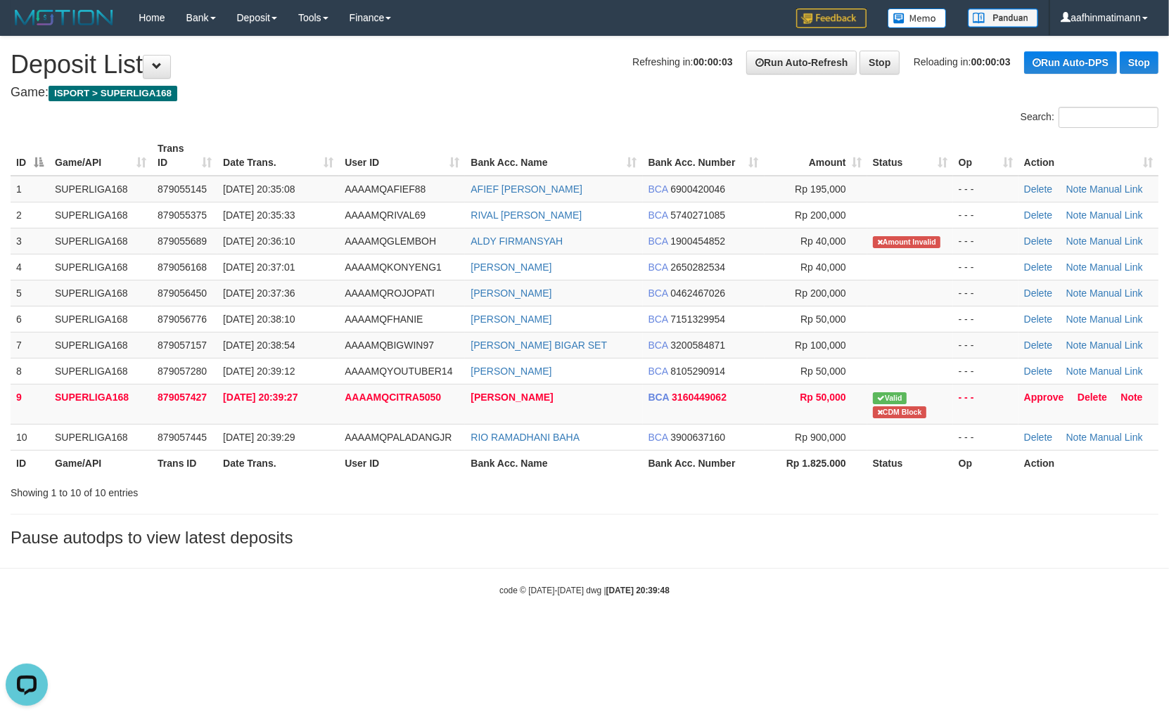
click at [493, 90] on div "**********" at bounding box center [584, 295] width 1169 height 517
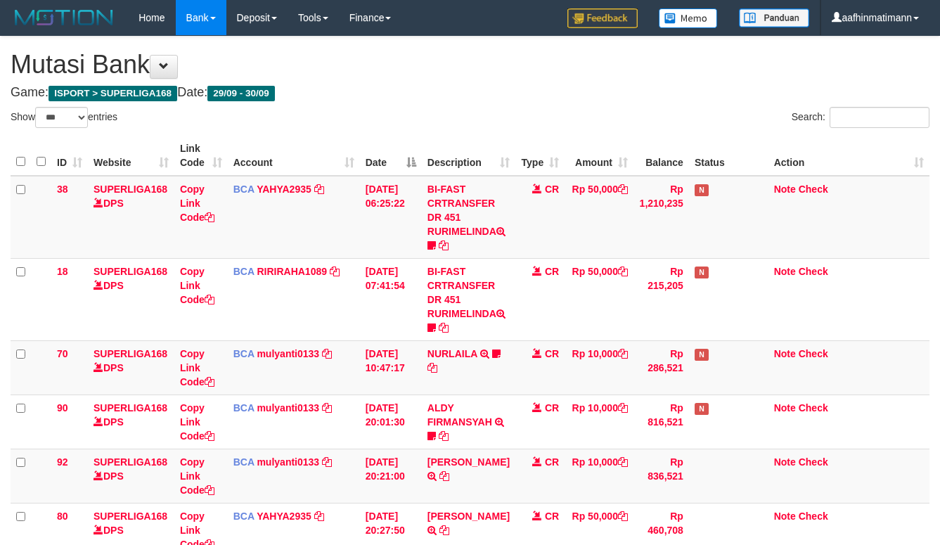
select select "***"
drag, startPoint x: 359, startPoint y: 163, endPoint x: 367, endPoint y: 150, distance: 15.2
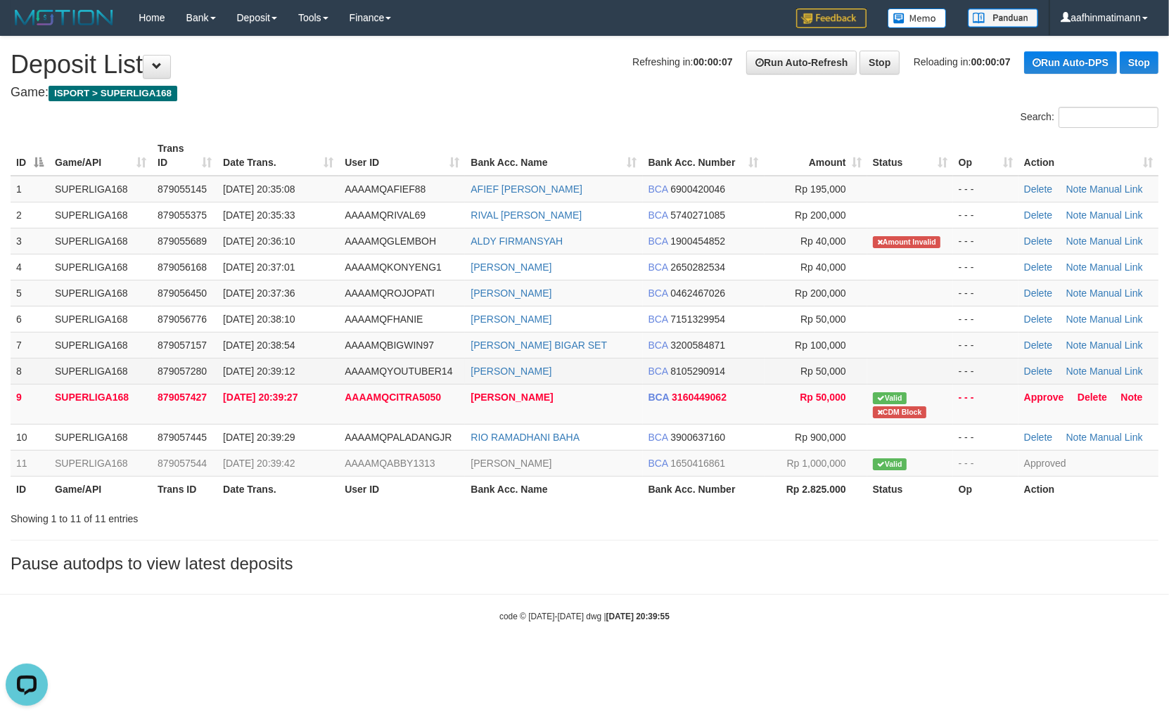
click at [636, 382] on td "[PERSON_NAME]" at bounding box center [553, 371] width 177 height 26
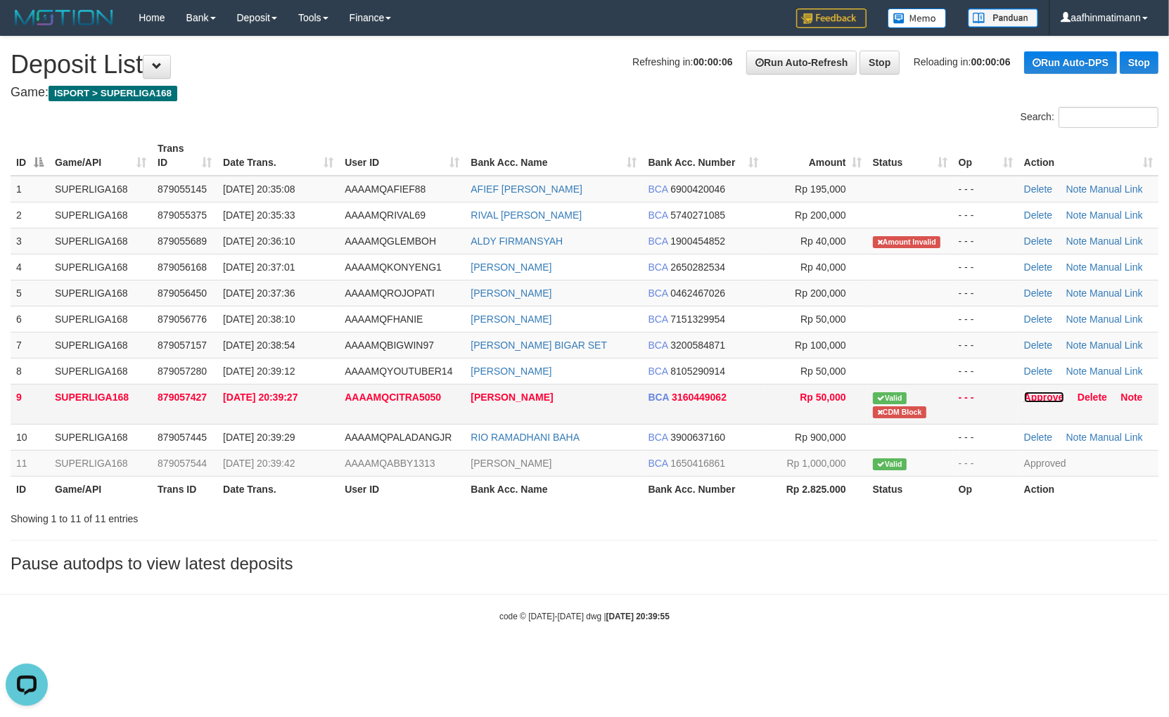
click at [1055, 394] on link "Approve" at bounding box center [1044, 397] width 40 height 11
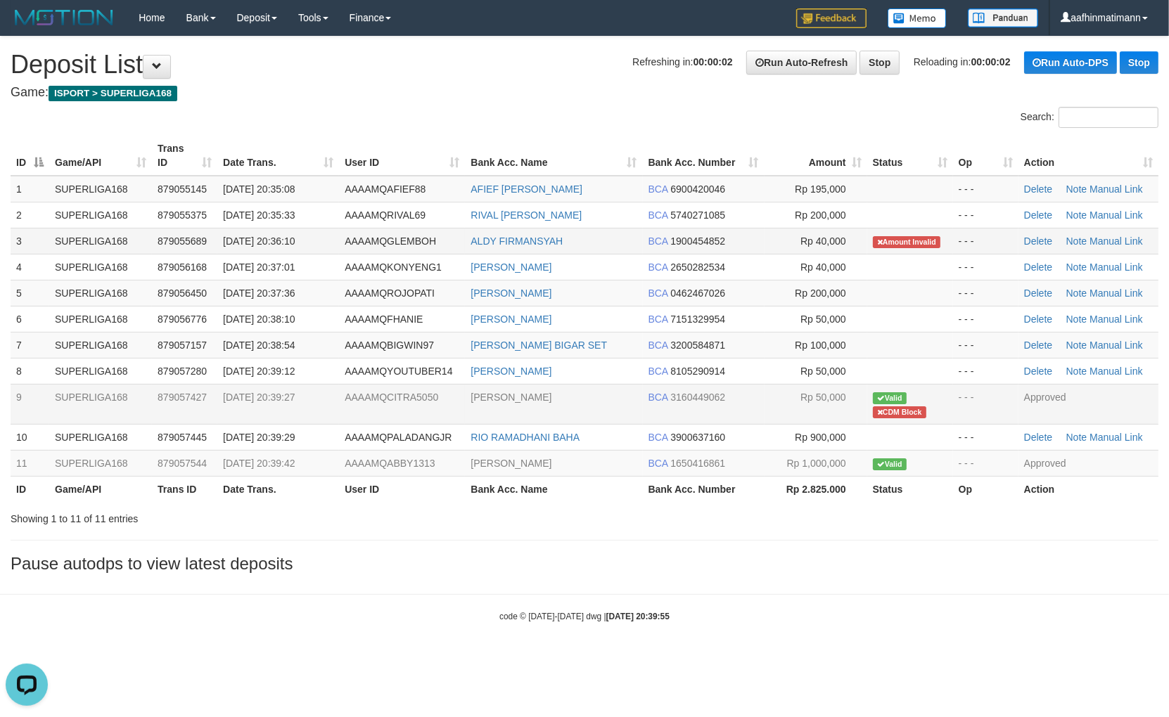
click at [437, 229] on td "AAAAMQGLEMBOH" at bounding box center [402, 241] width 126 height 26
click at [437, 233] on td "AAAAMQGLEMBOH" at bounding box center [402, 241] width 126 height 26
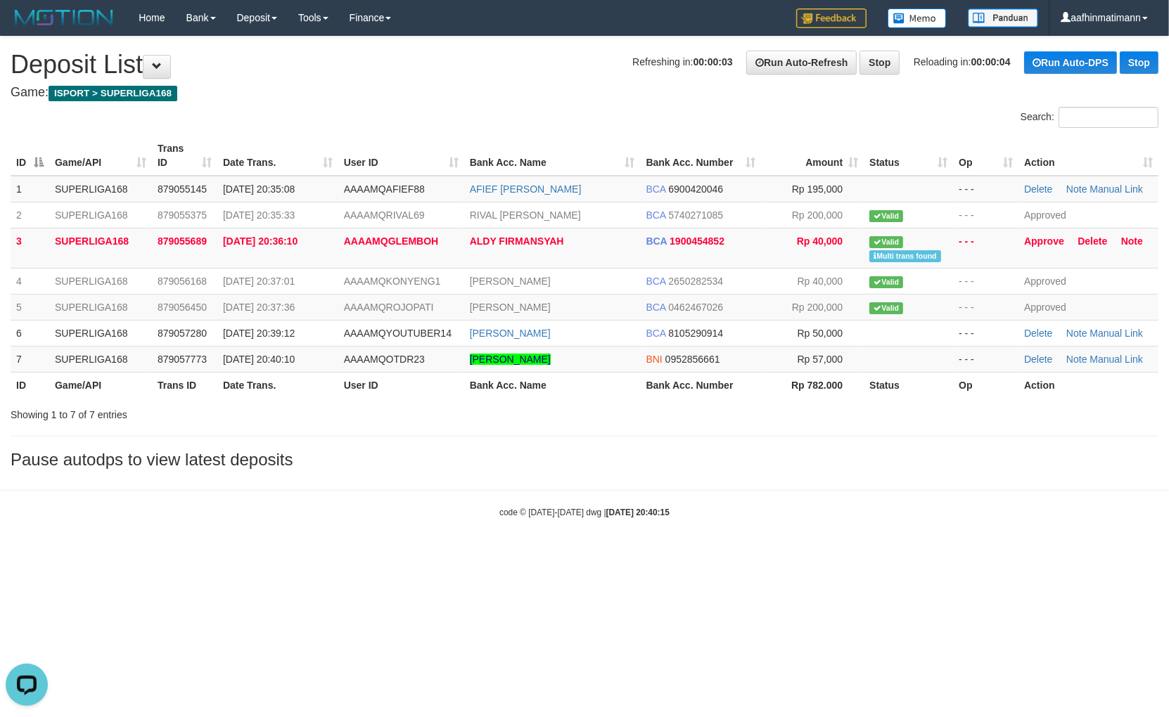
drag, startPoint x: 559, startPoint y: 51, endPoint x: 551, endPoint y: 57, distance: 10.5
click at [554, 56] on h1 "Refreshing in: 00:00:03 Run Auto-Refresh Stop Reloading in: 00:00:04 Run Auto-D…" at bounding box center [584, 65] width 1147 height 28
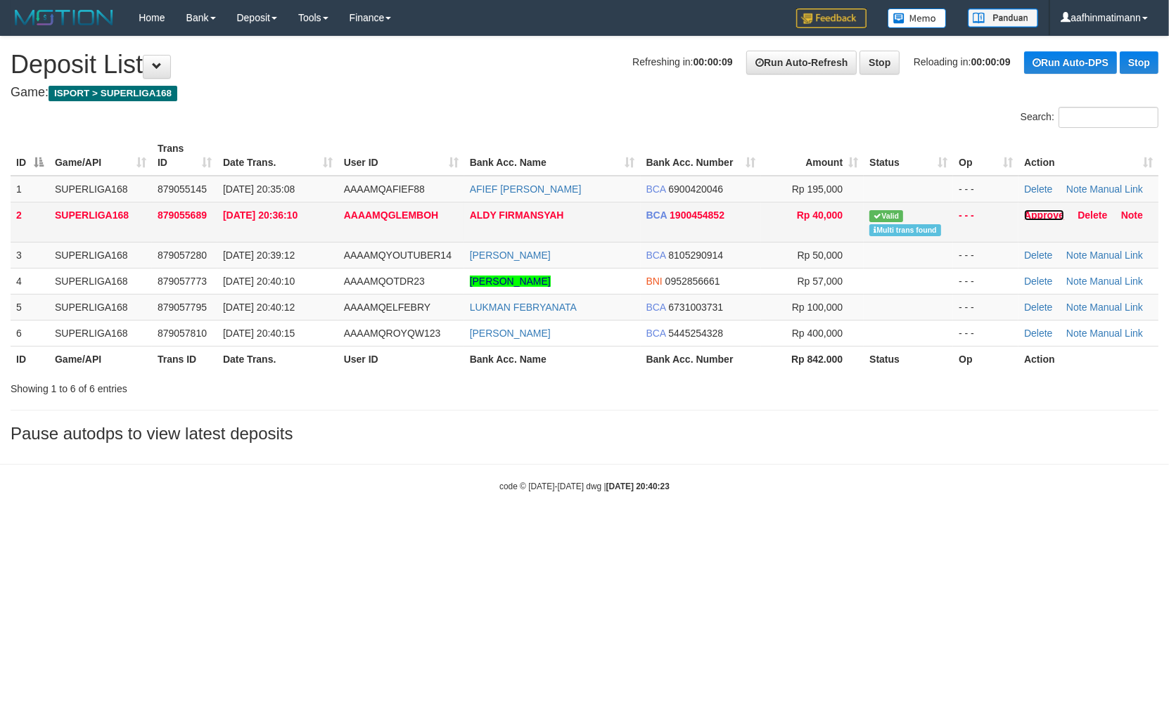
click at [1042, 215] on link "Approve" at bounding box center [1044, 215] width 40 height 11
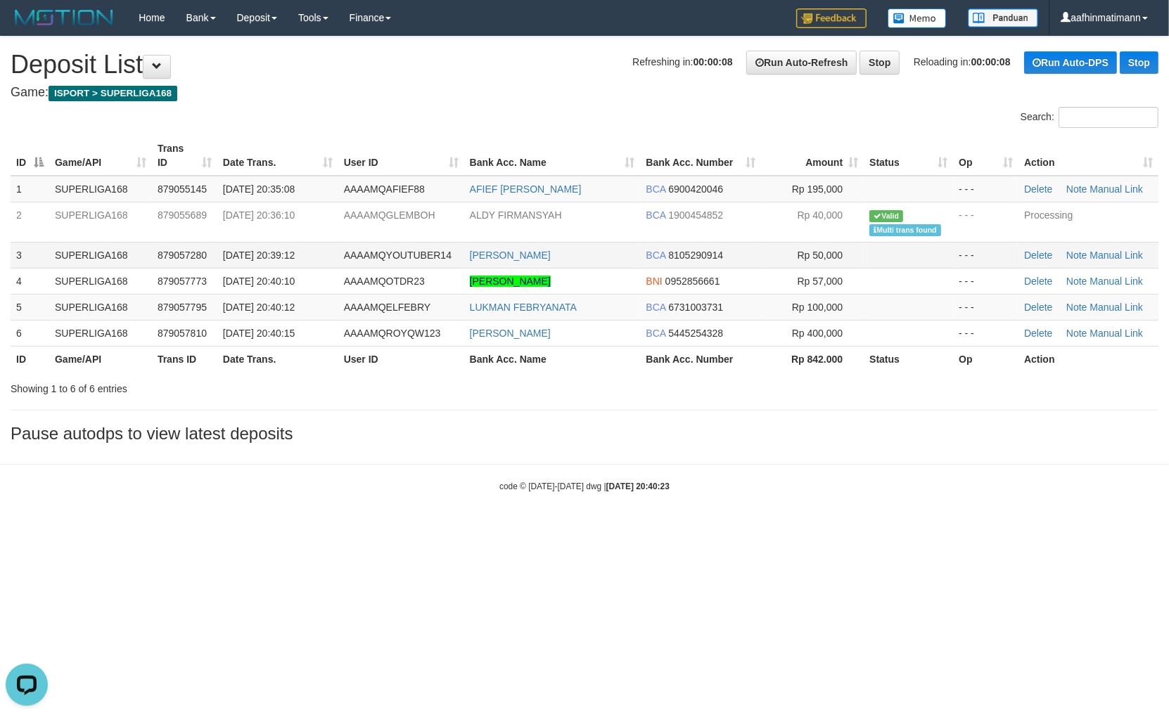
click at [299, 243] on td "30/09/2025 20:39:12" at bounding box center [277, 255] width 121 height 26
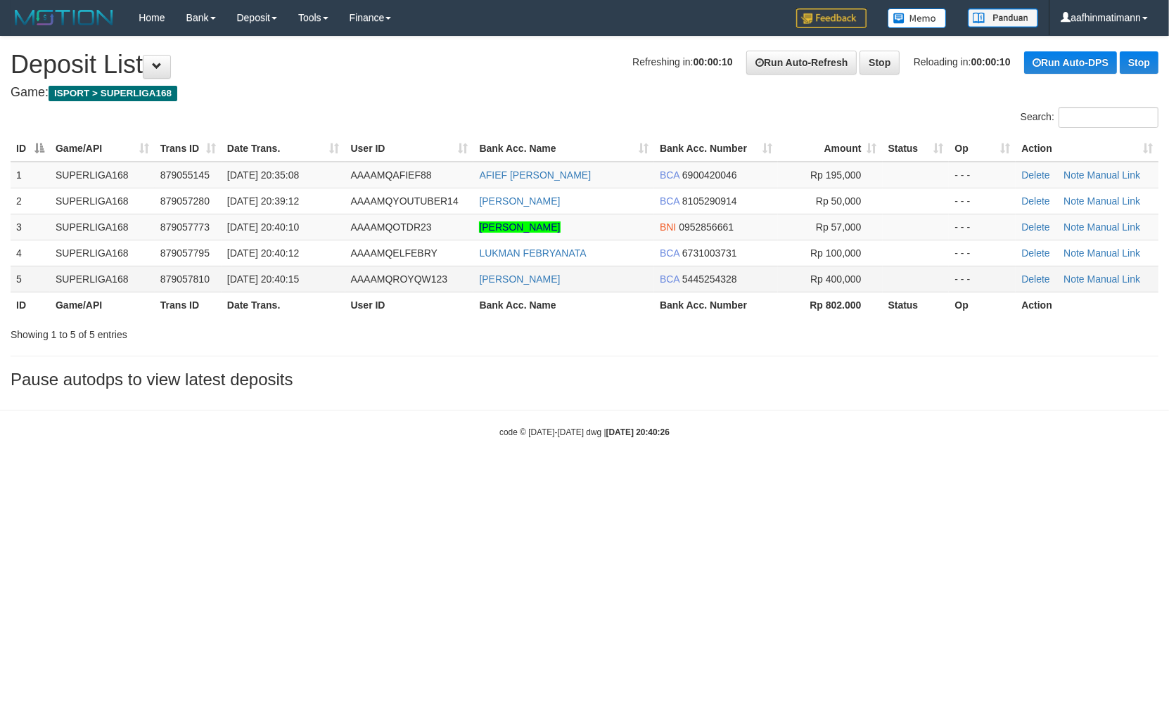
drag, startPoint x: 96, startPoint y: 254, endPoint x: 94, endPoint y: 268, distance: 14.2
click at [96, 256] on td "SUPERLIGA168" at bounding box center [102, 253] width 105 height 26
drag, startPoint x: 349, startPoint y: 499, endPoint x: 349, endPoint y: 508, distance: 9.2
click at [353, 474] on html "Toggle navigation Home Bank Account List Load By Website Group [ISPORT] SUPERLI…" at bounding box center [584, 237] width 1169 height 474
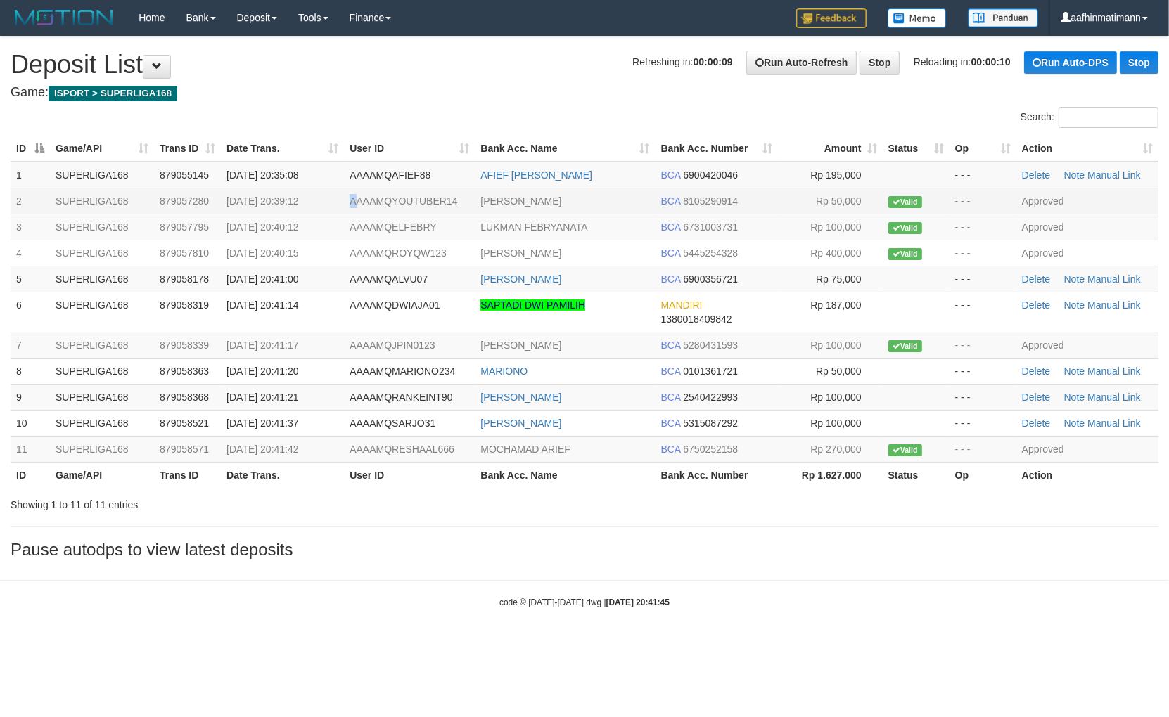
drag, startPoint x: 347, startPoint y: 198, endPoint x: 311, endPoint y: 198, distance: 35.9
click at [342, 198] on tr "2 SUPERLIGA168 879057280 [DATE] 20:39:12 AAAAMQYOUTUBER14 [PERSON_NAME] BCA 810…" at bounding box center [584, 201] width 1147 height 26
click at [298, 198] on span "30/09/2025 20:39:12" at bounding box center [262, 200] width 72 height 11
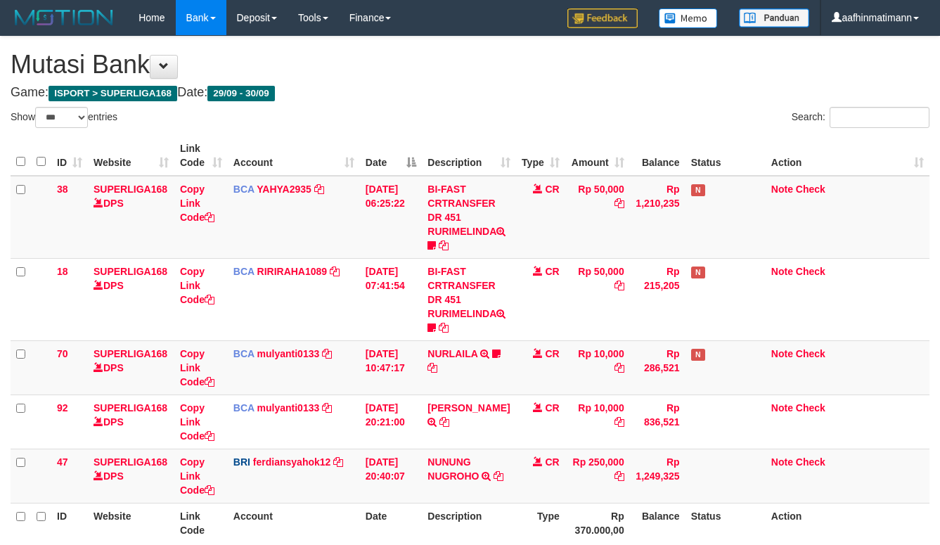
select select "***"
